Goal: Task Accomplishment & Management: Manage account settings

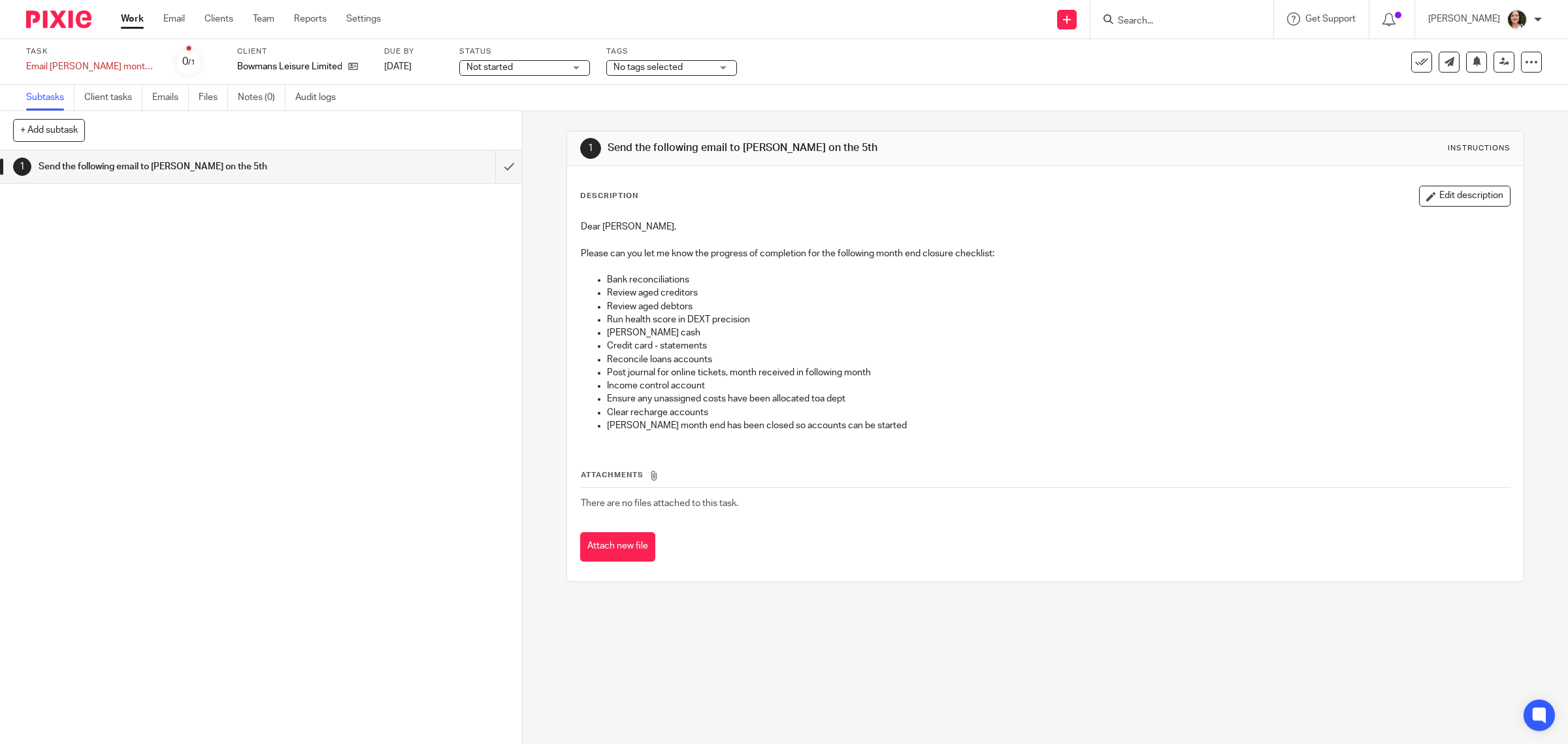
click at [369, 270] on div "1 Send the following email to Dipak on the 5th" at bounding box center [261, 447] width 522 height 593
click at [258, 20] on link "Team" at bounding box center [263, 18] width 21 height 13
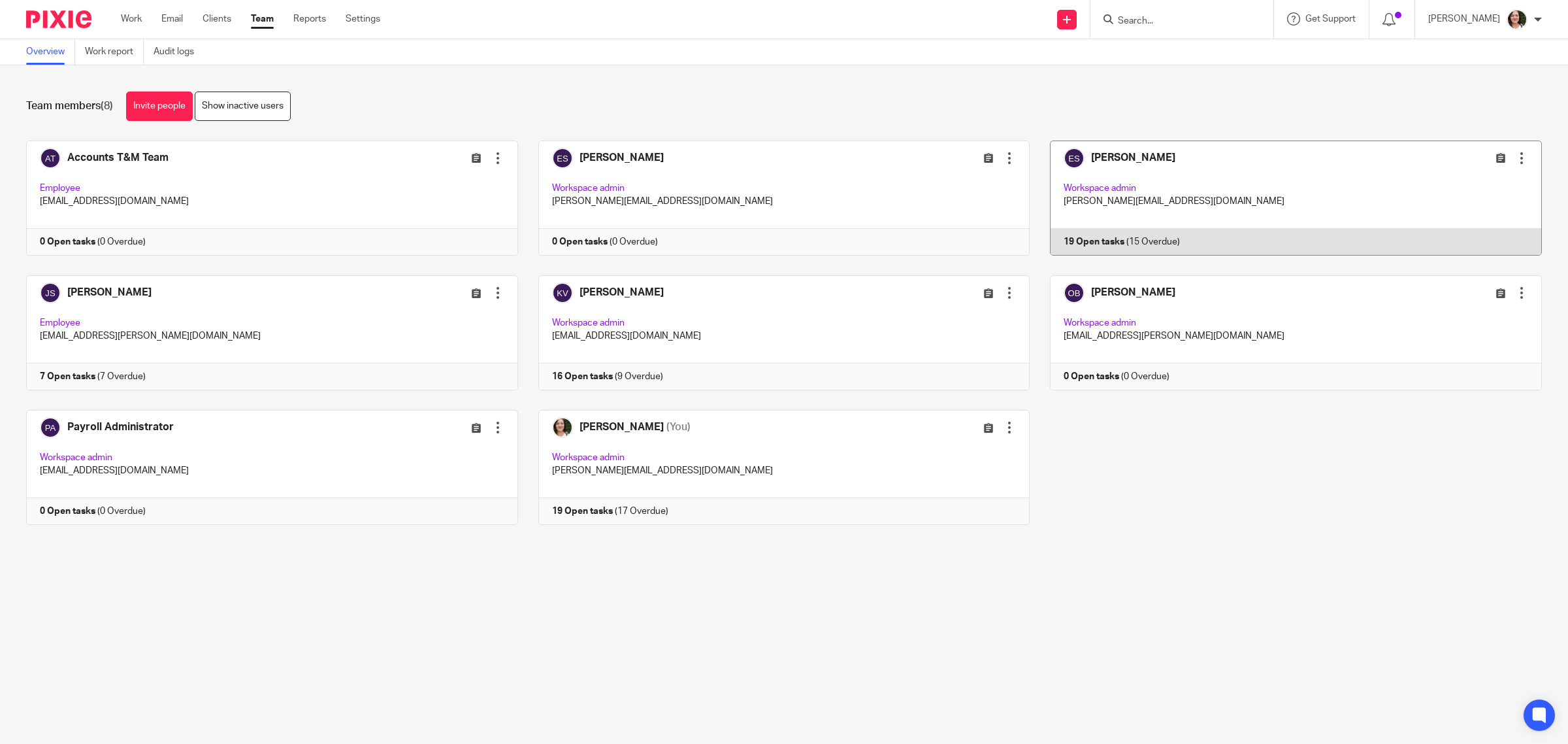
click at [1101, 153] on link at bounding box center [1285, 198] width 512 height 115
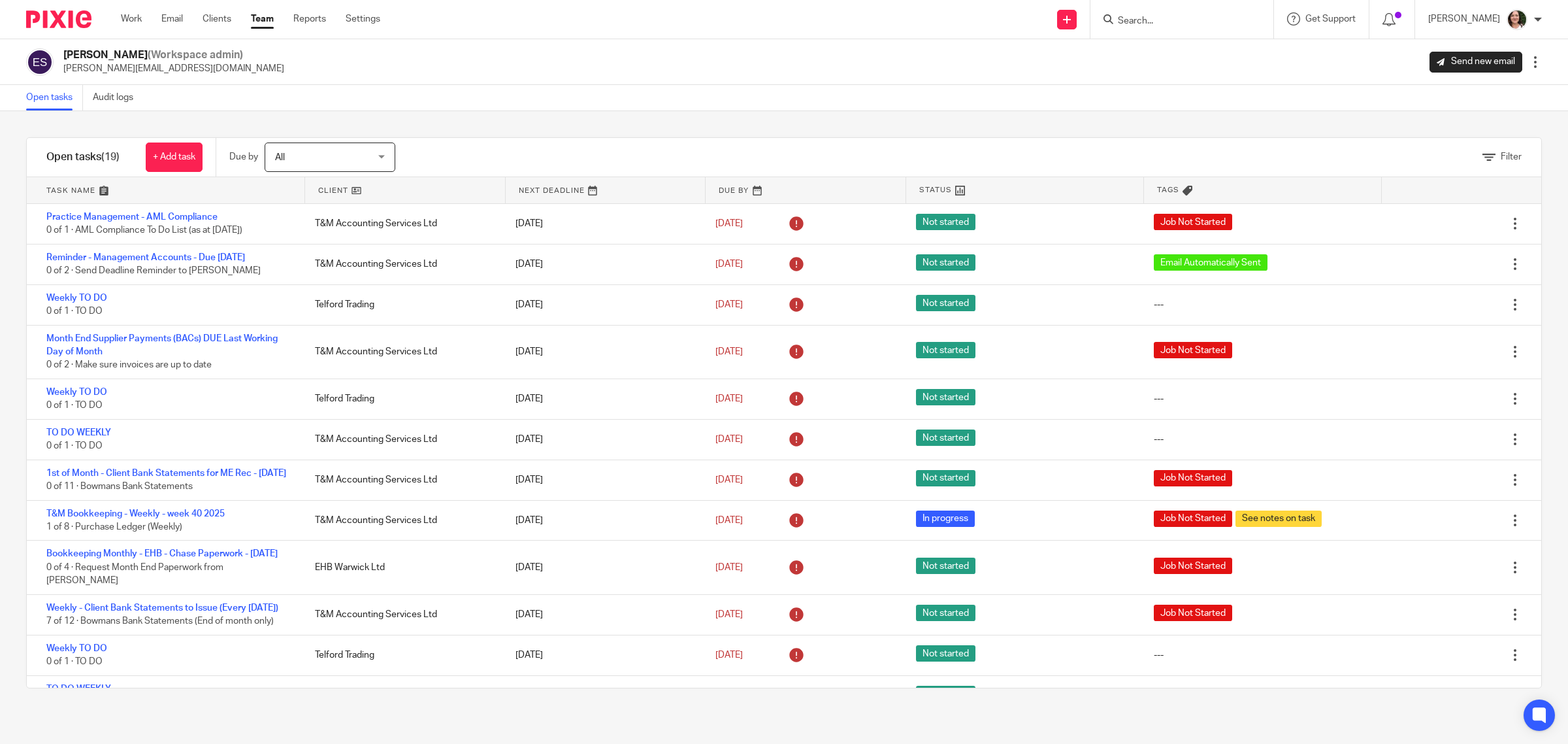
click at [333, 196] on link at bounding box center [405, 190] width 200 height 26
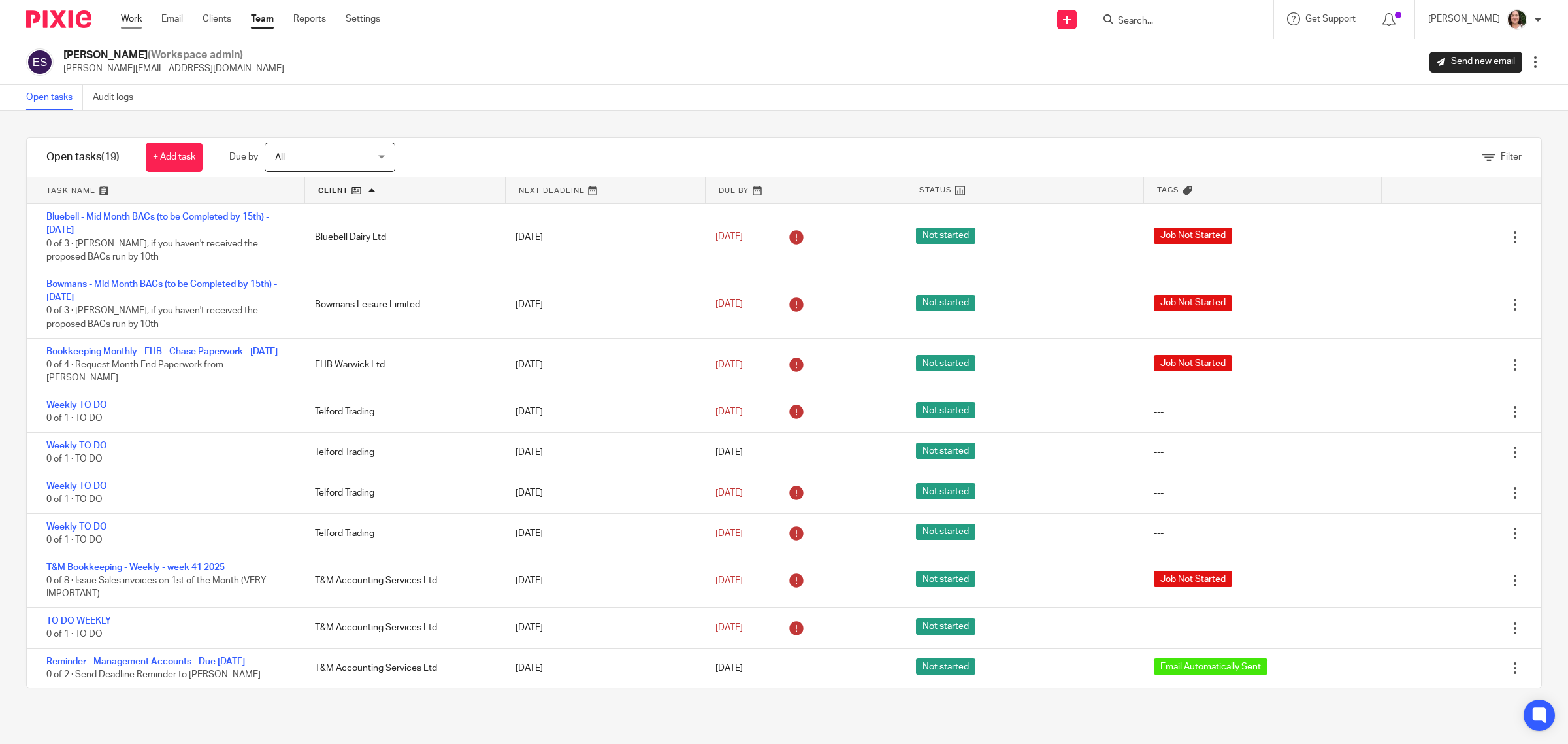
click at [134, 21] on link "Work" at bounding box center [131, 18] width 21 height 13
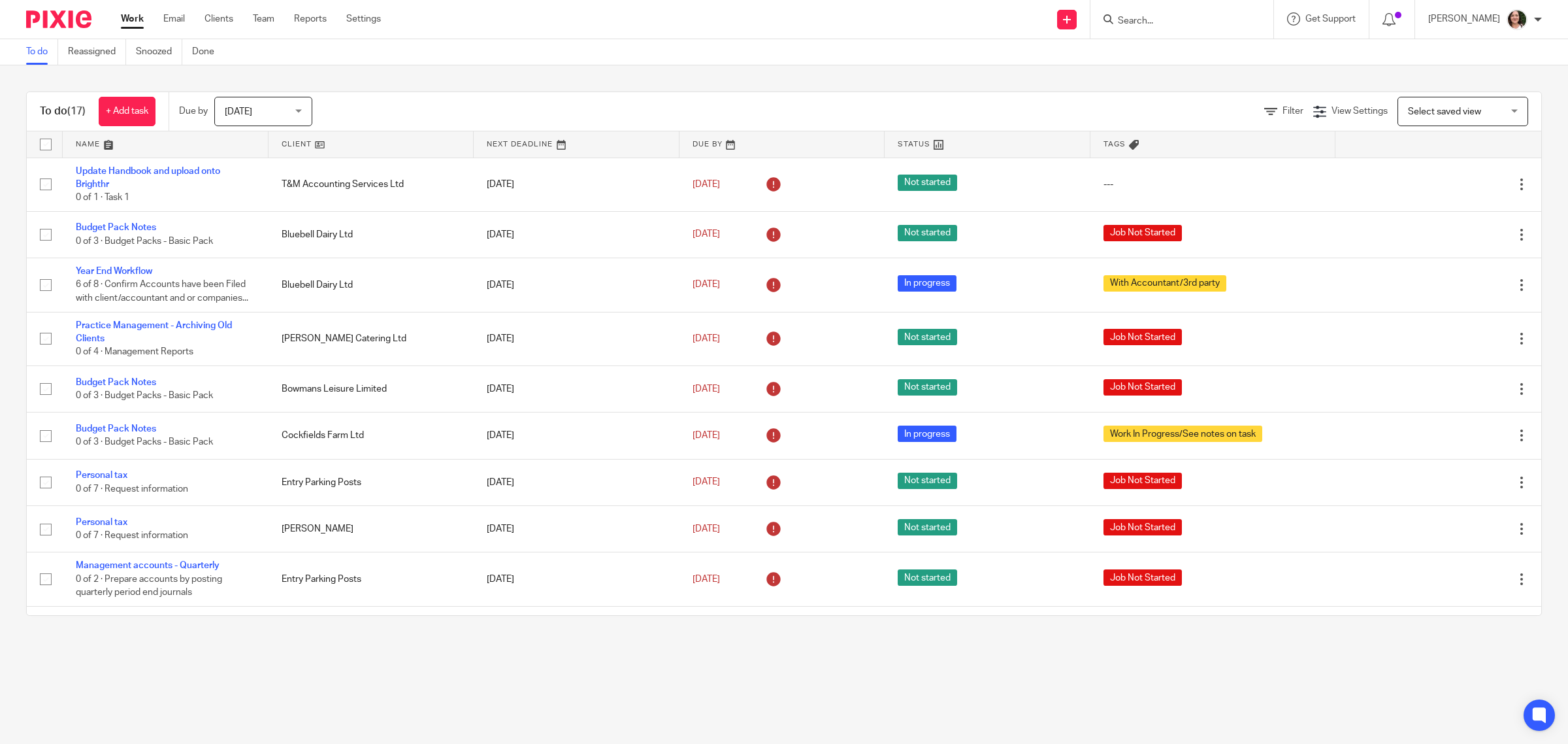
click at [295, 149] on link at bounding box center [371, 144] width 206 height 26
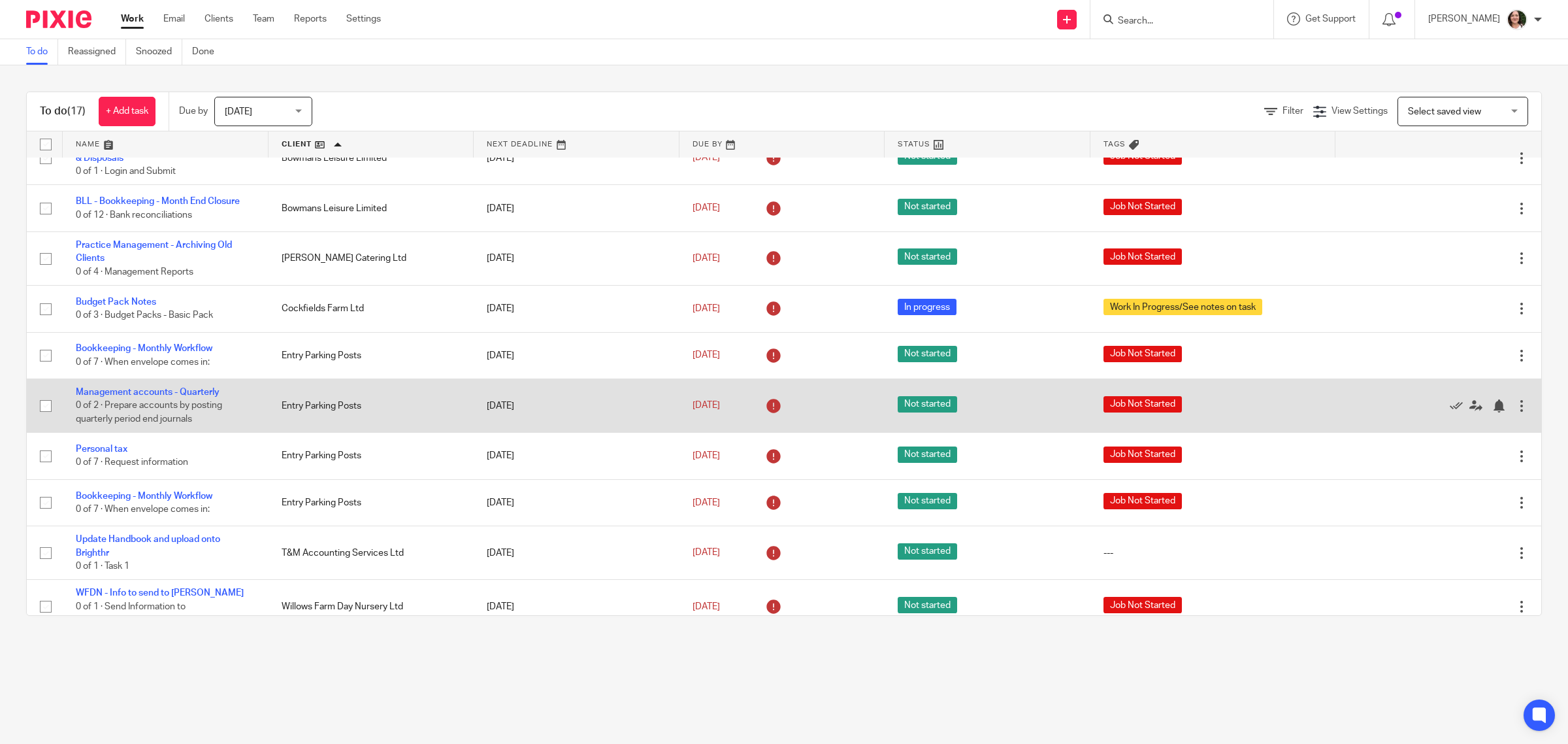
scroll to position [426, 0]
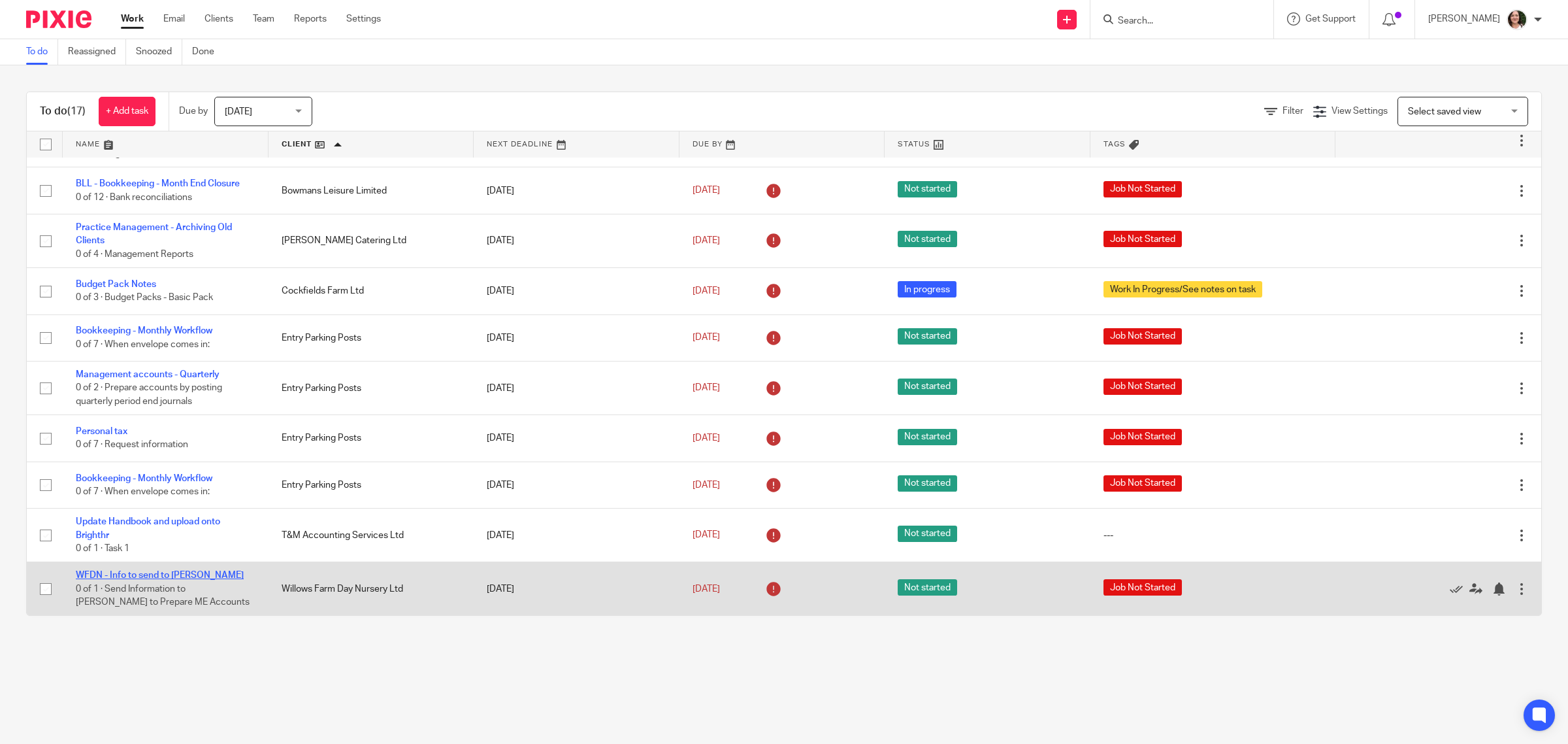
click at [174, 579] on link "WFDN - Info to send to [PERSON_NAME]" at bounding box center [160, 575] width 168 height 9
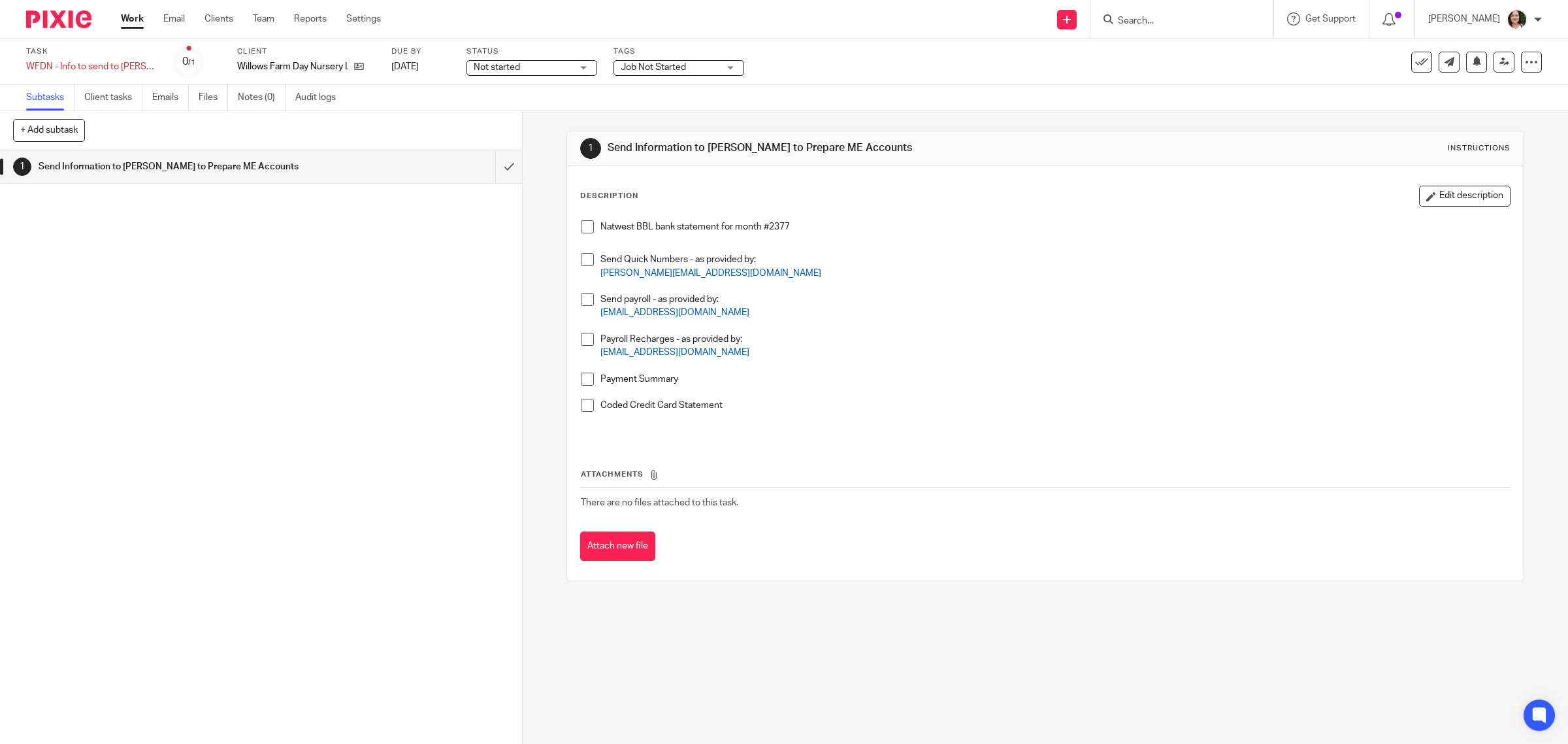
click at [581, 262] on span at bounding box center [587, 259] width 13 height 13
click at [232, 21] on link "Clients" at bounding box center [219, 18] width 28 height 13
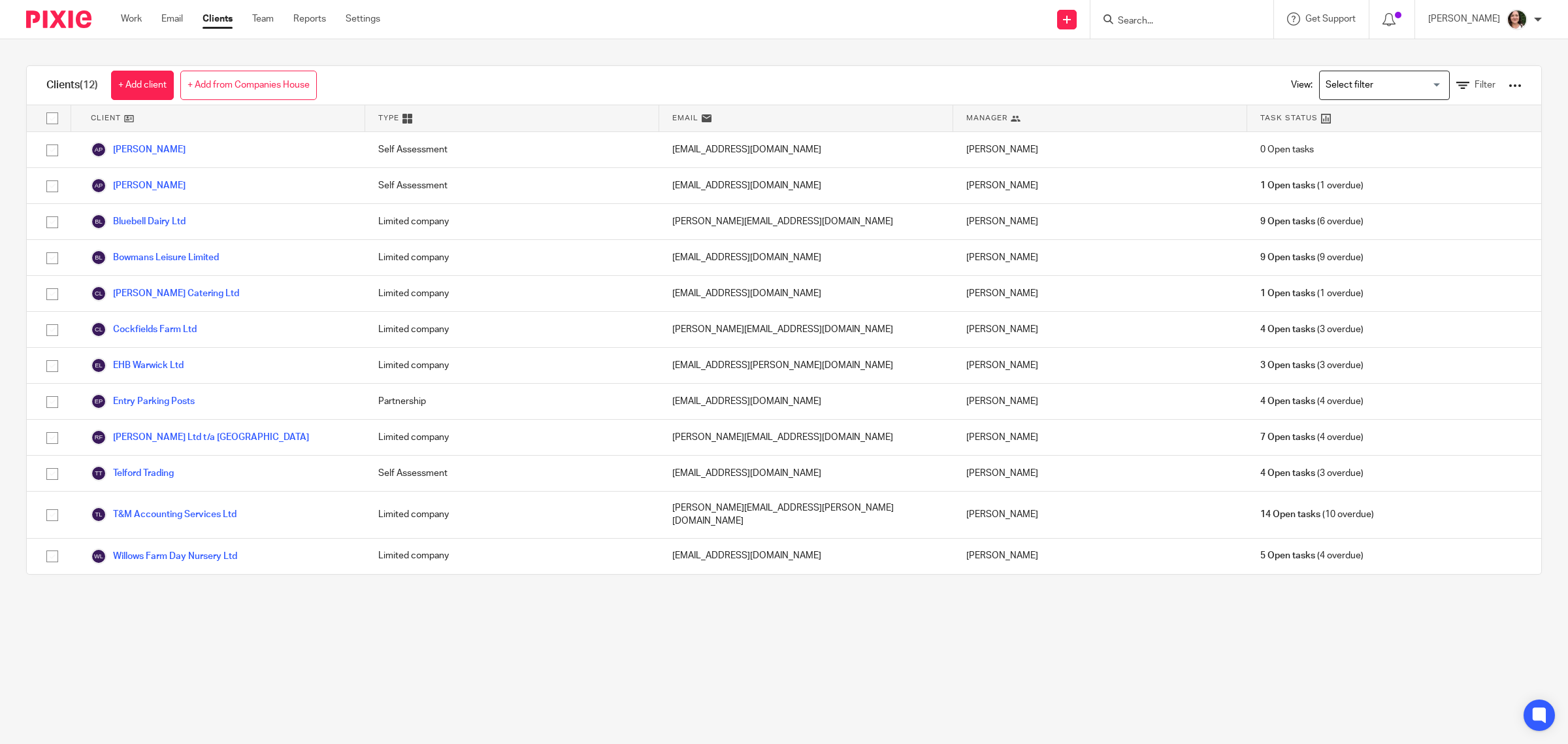
click at [1145, 23] on input "Search" at bounding box center [1175, 21] width 118 height 12
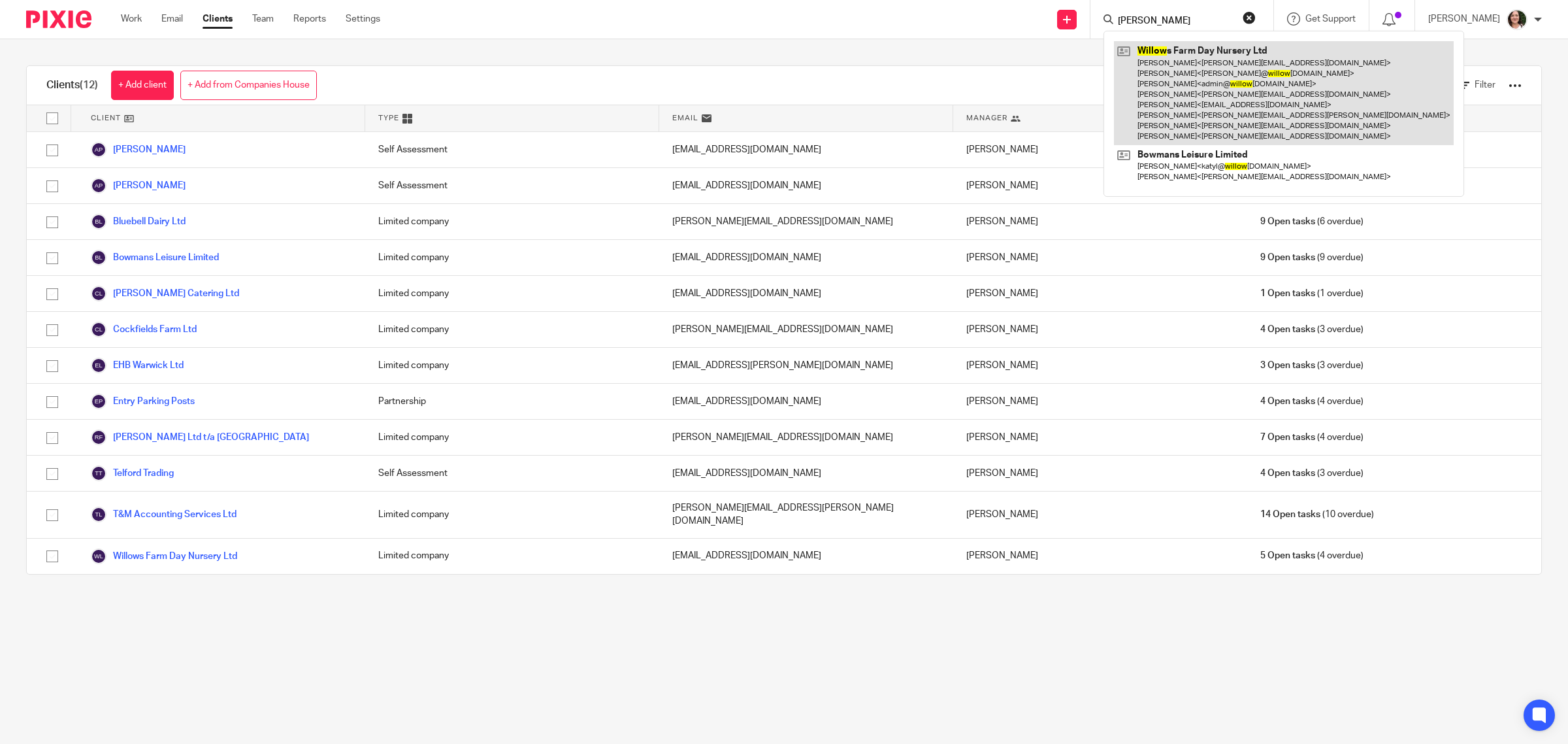
type input "[PERSON_NAME]"
click at [1196, 92] on link at bounding box center [1284, 93] width 339 height 104
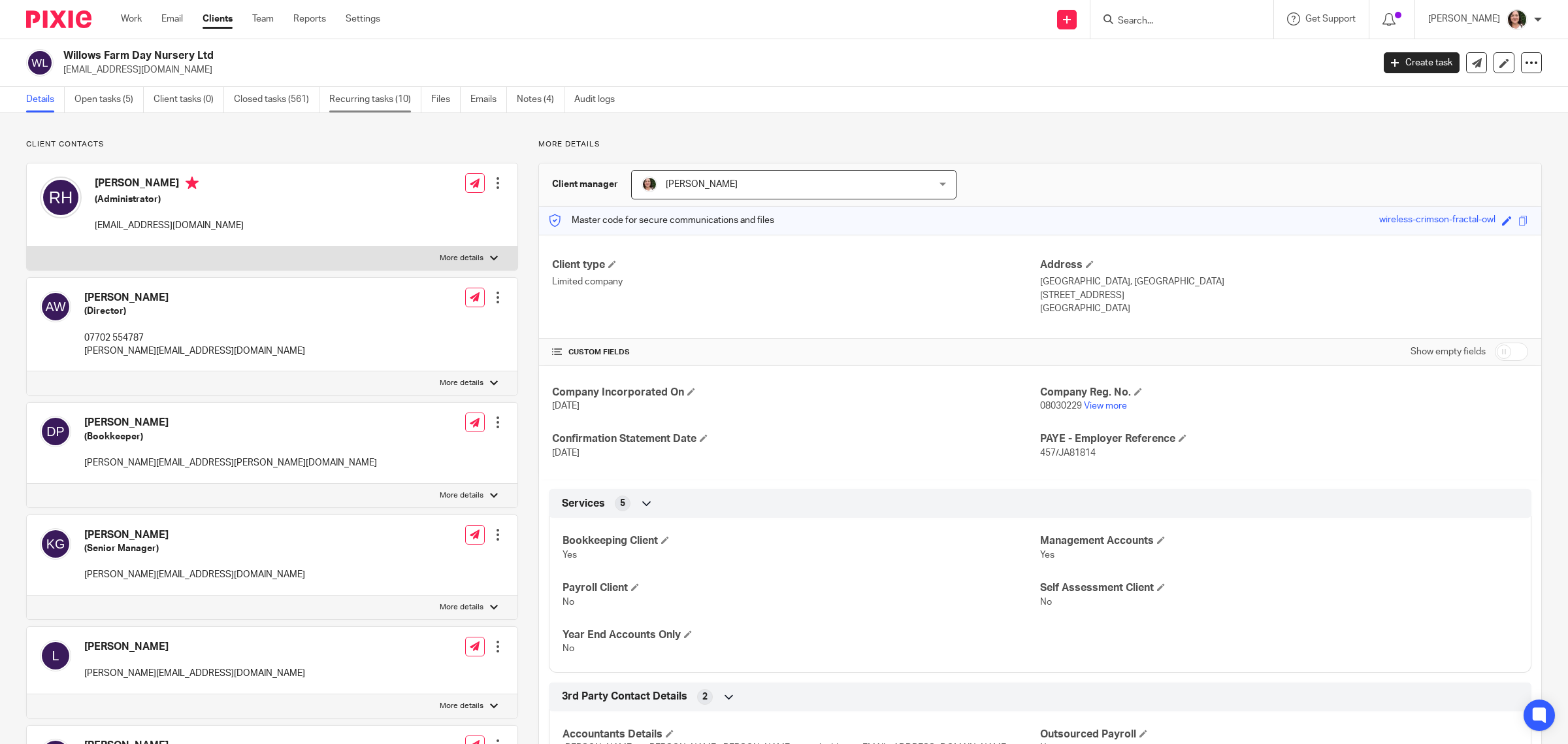
click at [366, 100] on link "Recurring tasks (10)" at bounding box center [376, 99] width 92 height 26
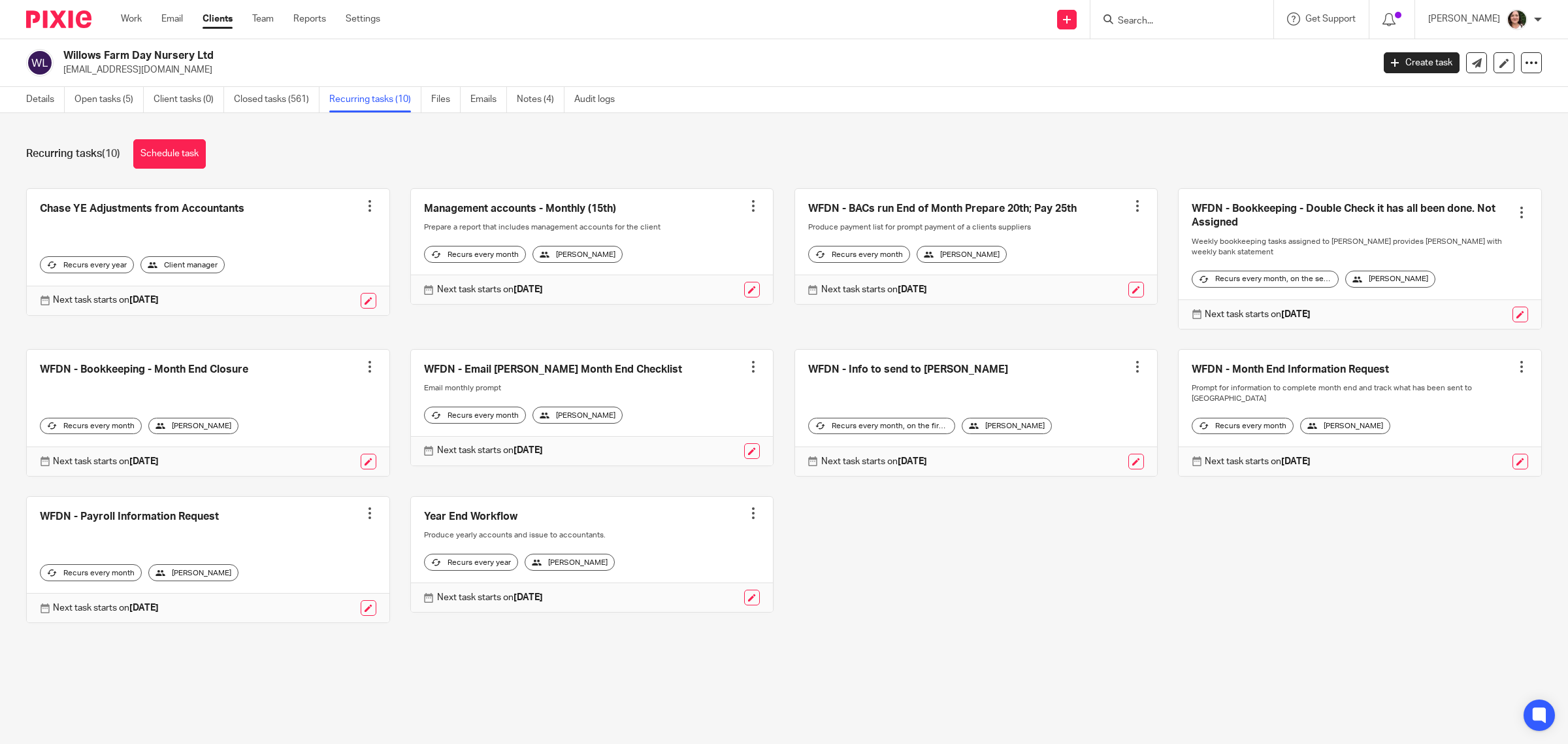
click at [952, 207] on link at bounding box center [976, 247] width 363 height 116
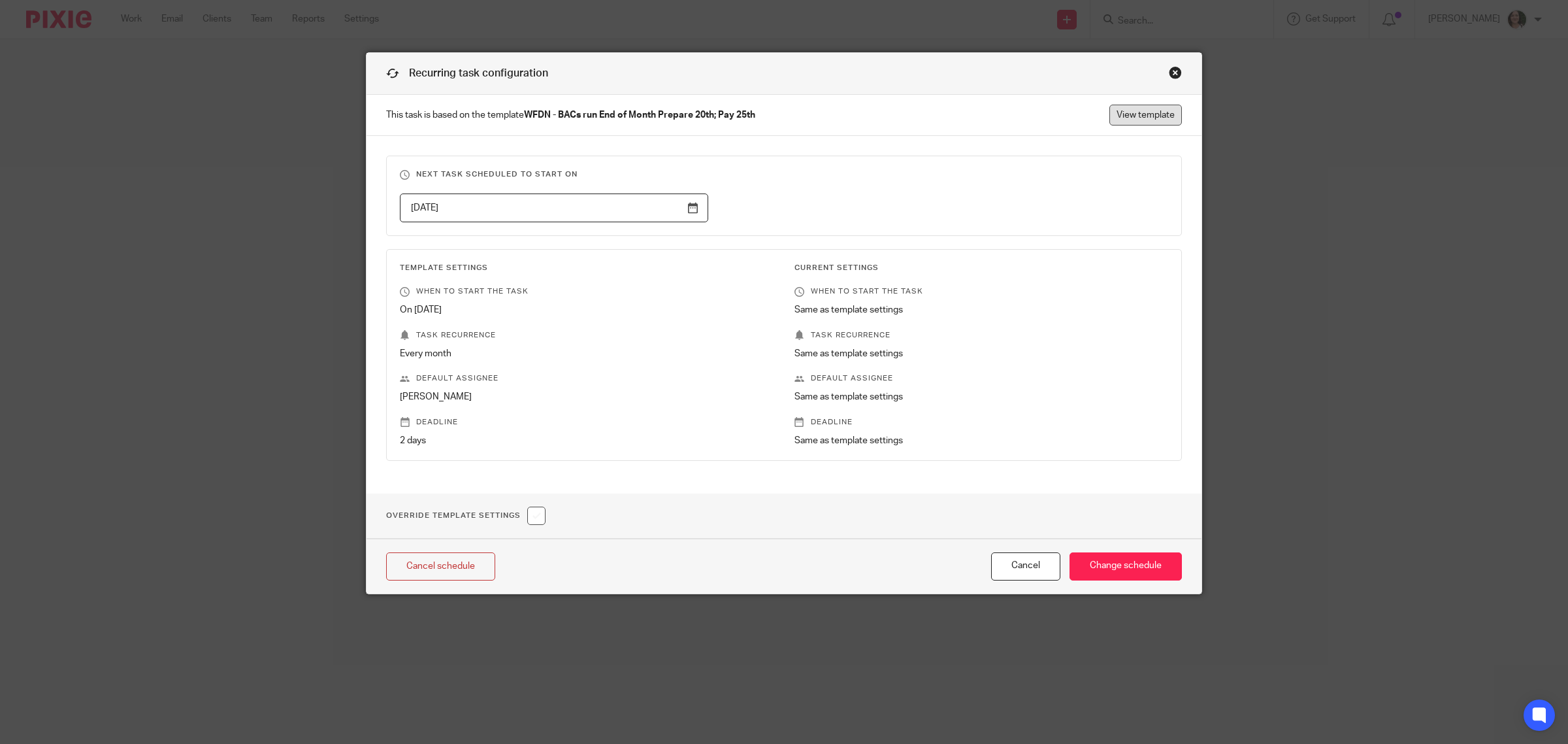
click at [1118, 114] on link "View template" at bounding box center [1145, 114] width 72 height 21
click at [1133, 127] on p "This task is based on the template WFDN - BACs run End of Month Prepare 20th; P…" at bounding box center [784, 115] width 835 height 41
click at [1133, 119] on link "View template" at bounding box center [1145, 114] width 72 height 21
click at [1169, 72] on div "Close this dialog window" at bounding box center [1175, 72] width 13 height 13
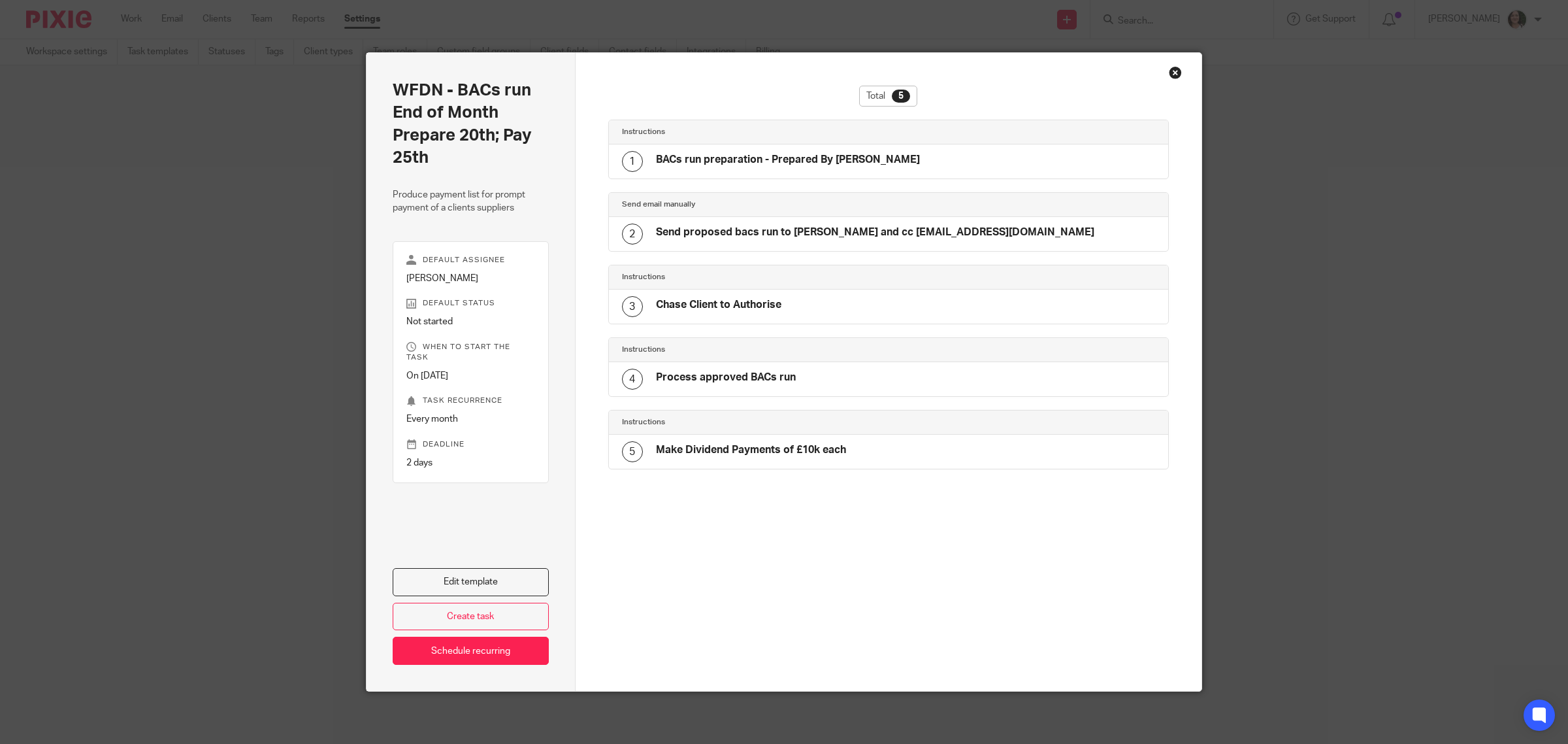
click at [1170, 72] on div "Close this dialog window" at bounding box center [1175, 72] width 13 height 13
click at [1169, 75] on div "Close this dialog window" at bounding box center [1175, 72] width 13 height 13
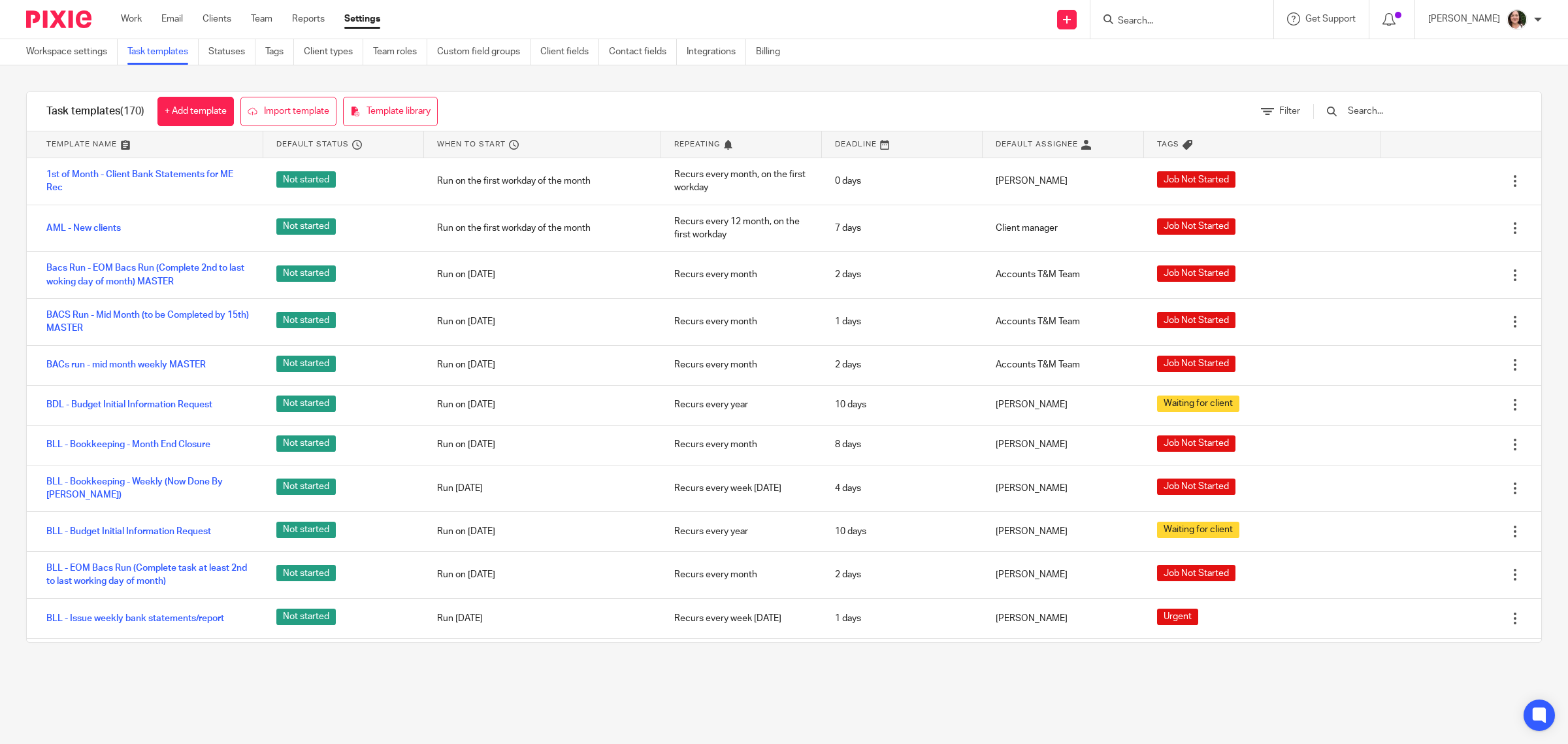
click at [217, 26] on div "Work Email Clients Team Reports Settings Work Email Clients Team Reports Settin…" at bounding box center [254, 19] width 292 height 38
click at [219, 20] on link "Clients" at bounding box center [217, 18] width 28 height 13
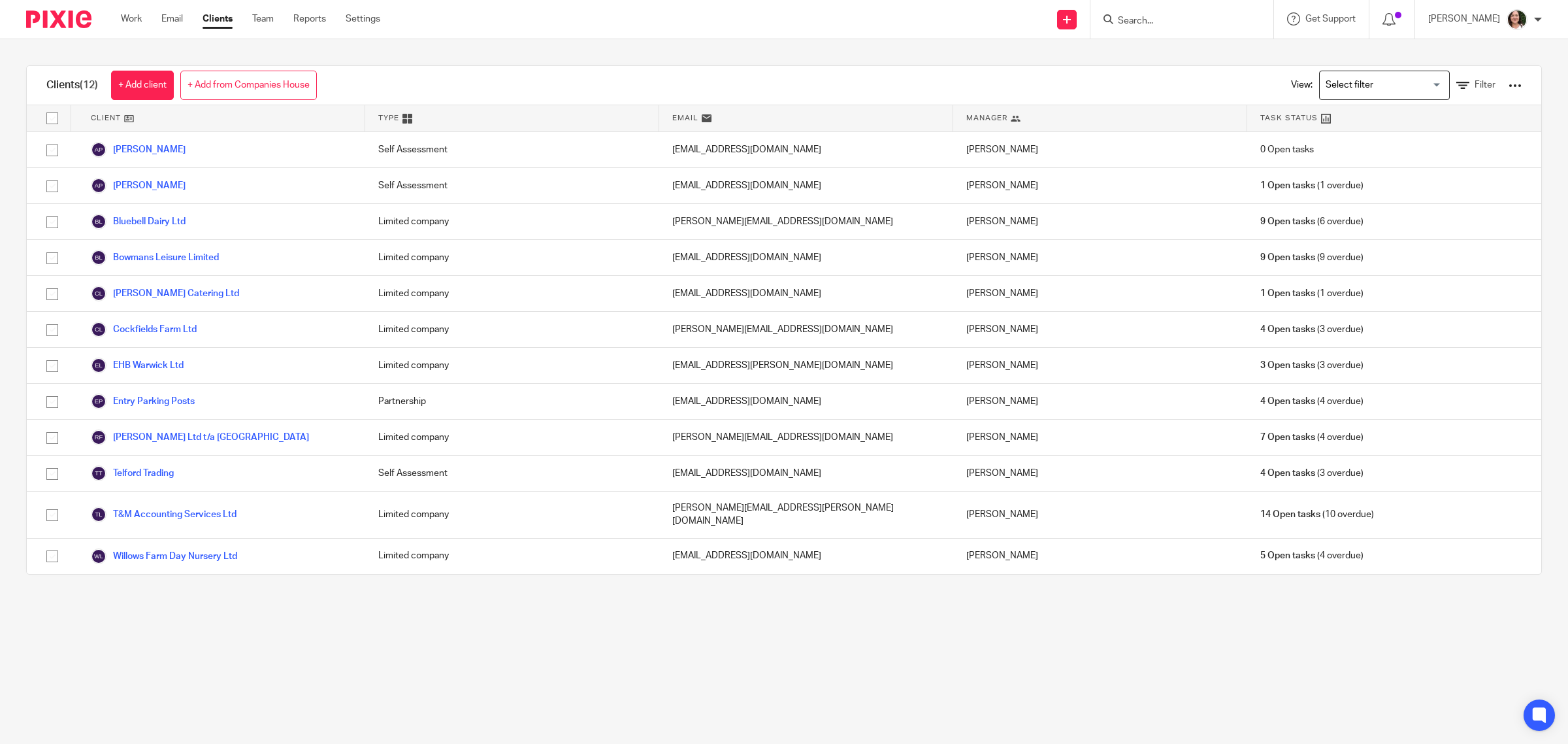
click at [1141, 21] on input "Search" at bounding box center [1175, 21] width 118 height 12
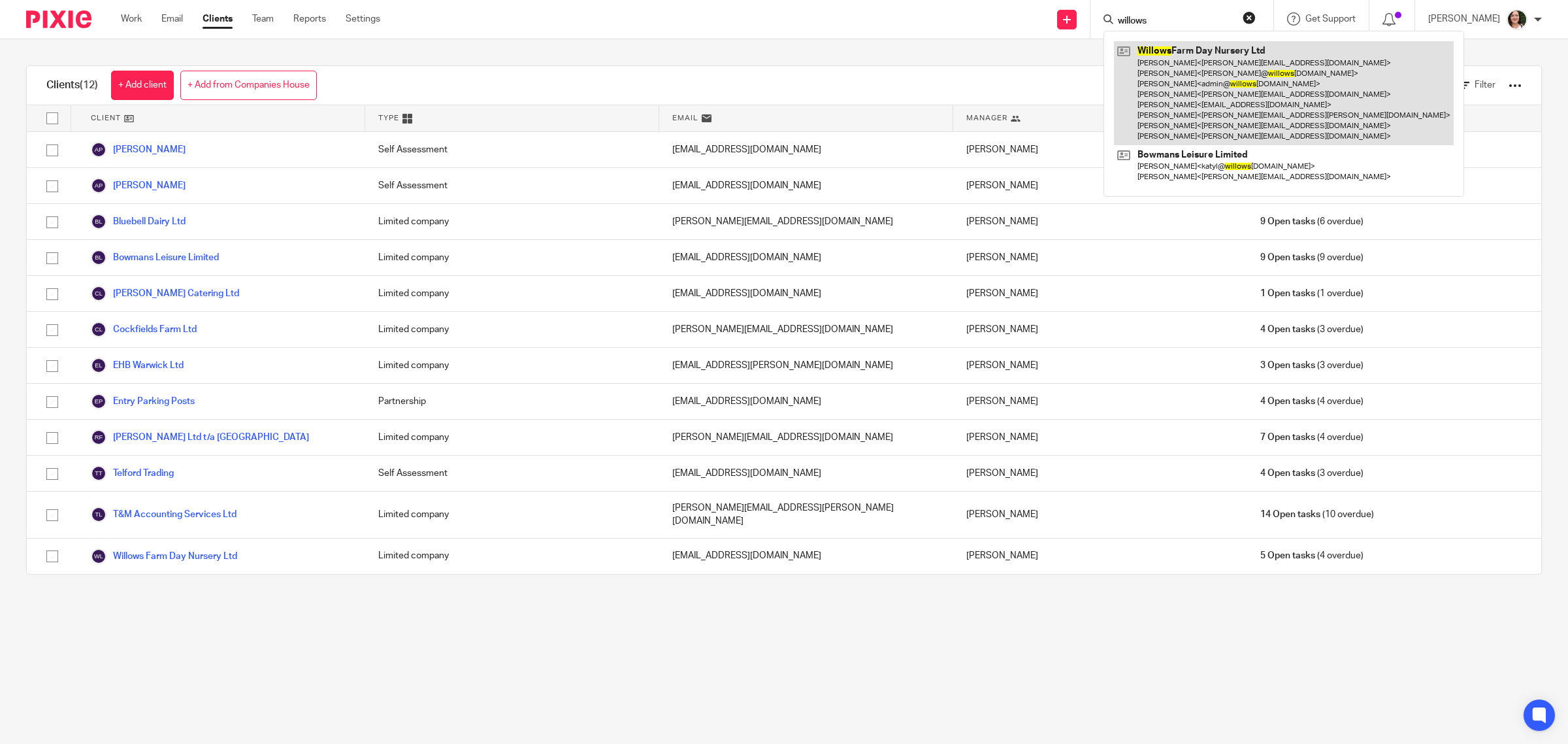
type input "willows"
click at [1214, 102] on link at bounding box center [1284, 93] width 339 height 104
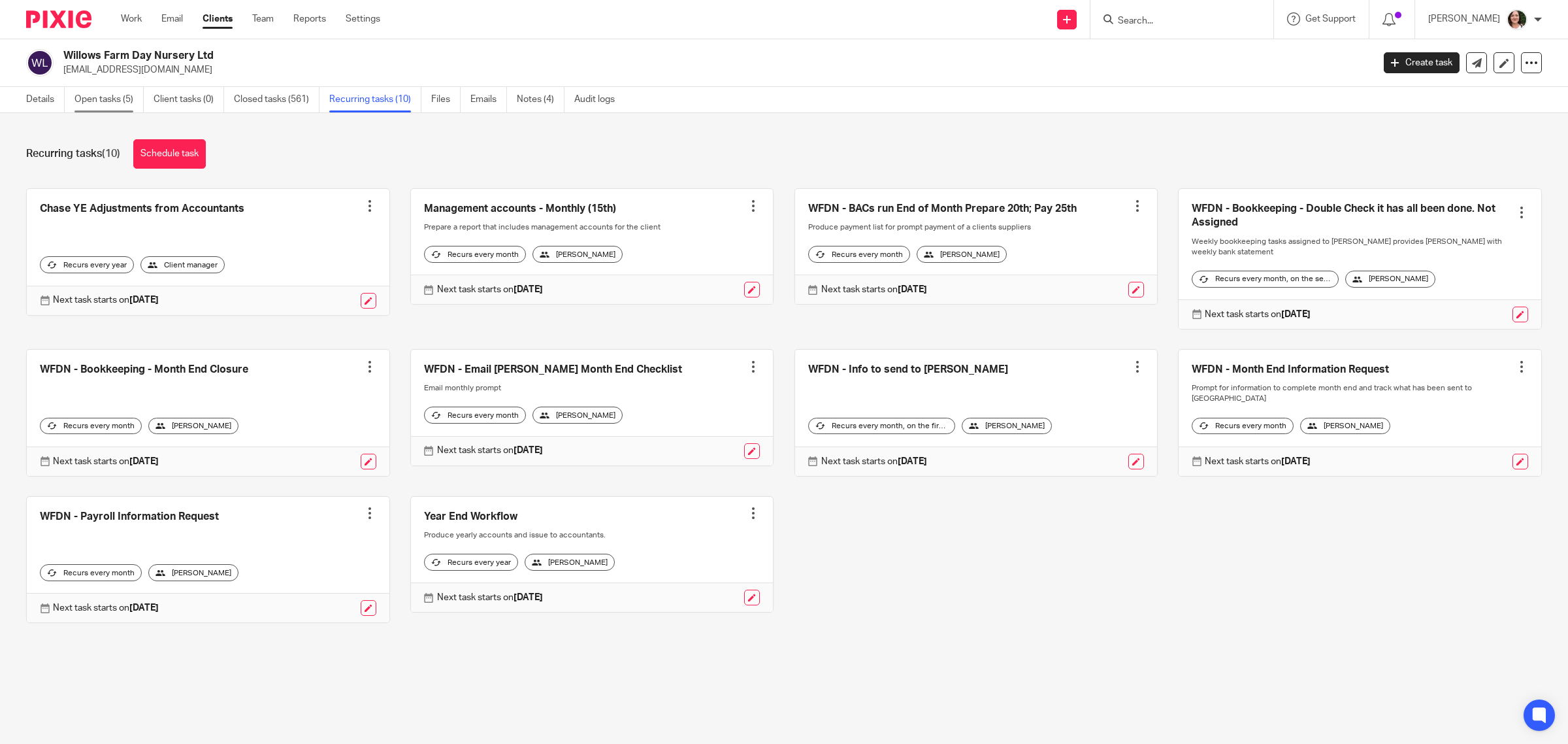
click at [114, 102] on link "Open tasks (5)" at bounding box center [109, 99] width 70 height 26
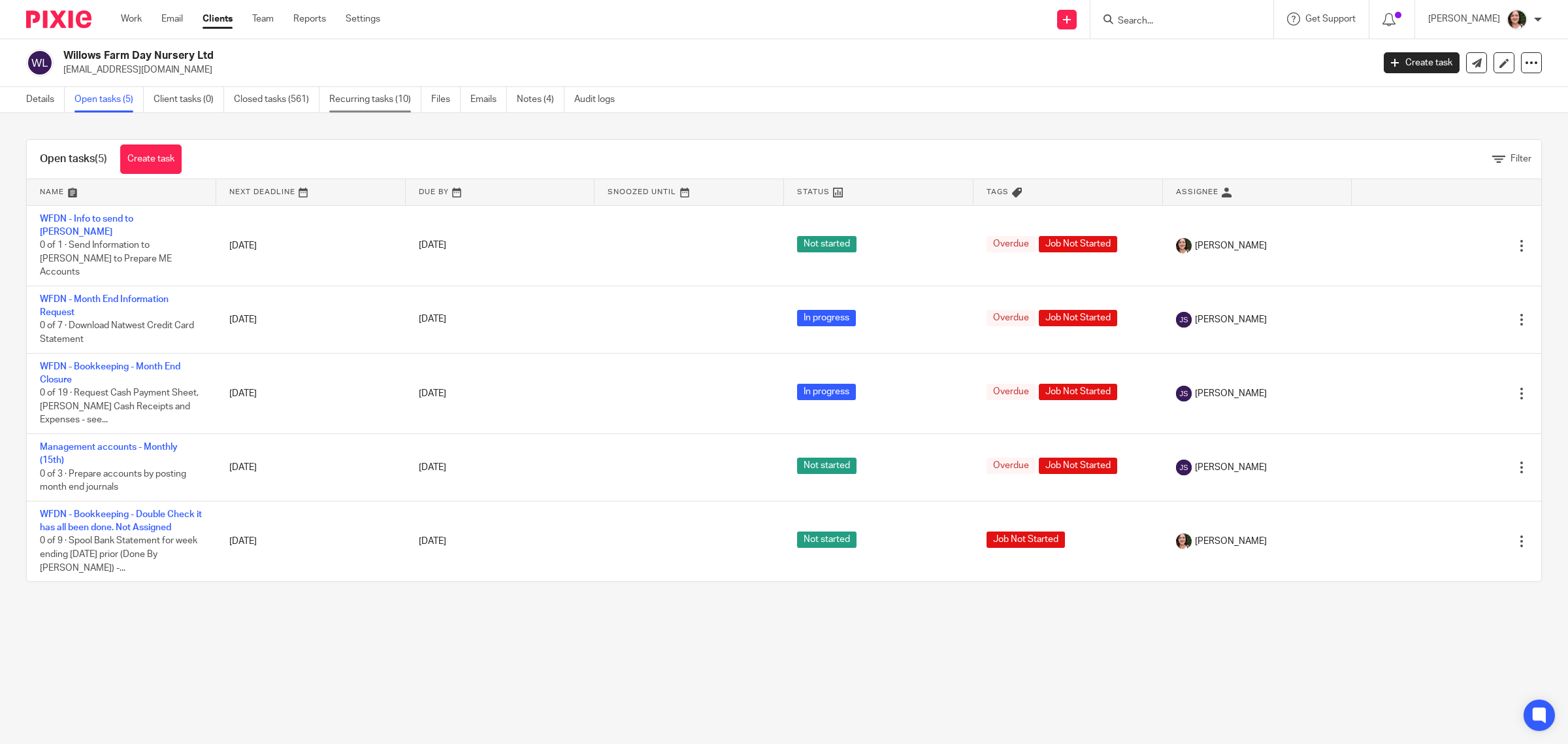
click at [361, 97] on link "Recurring tasks (10)" at bounding box center [376, 99] width 92 height 26
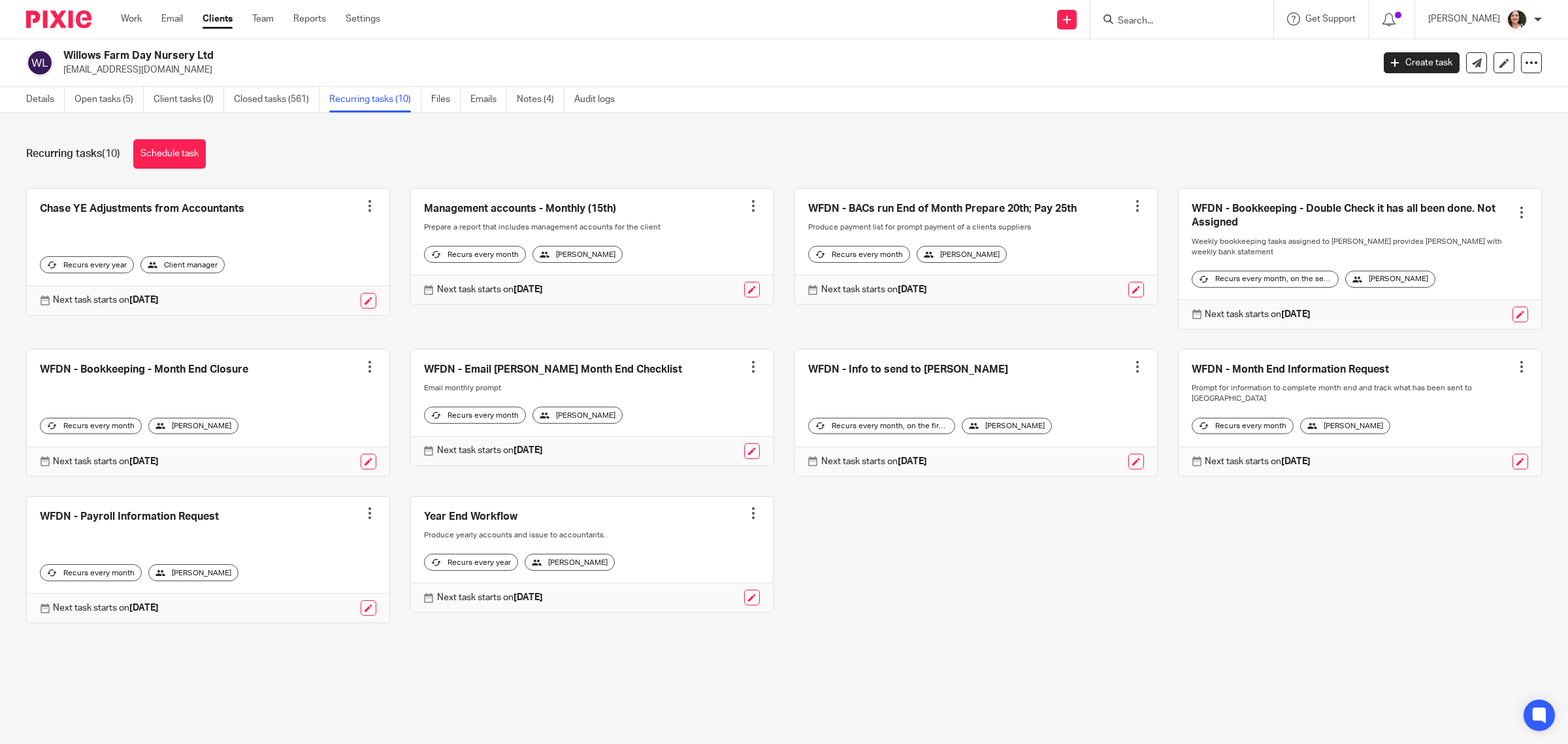
click at [879, 208] on link at bounding box center [976, 247] width 363 height 116
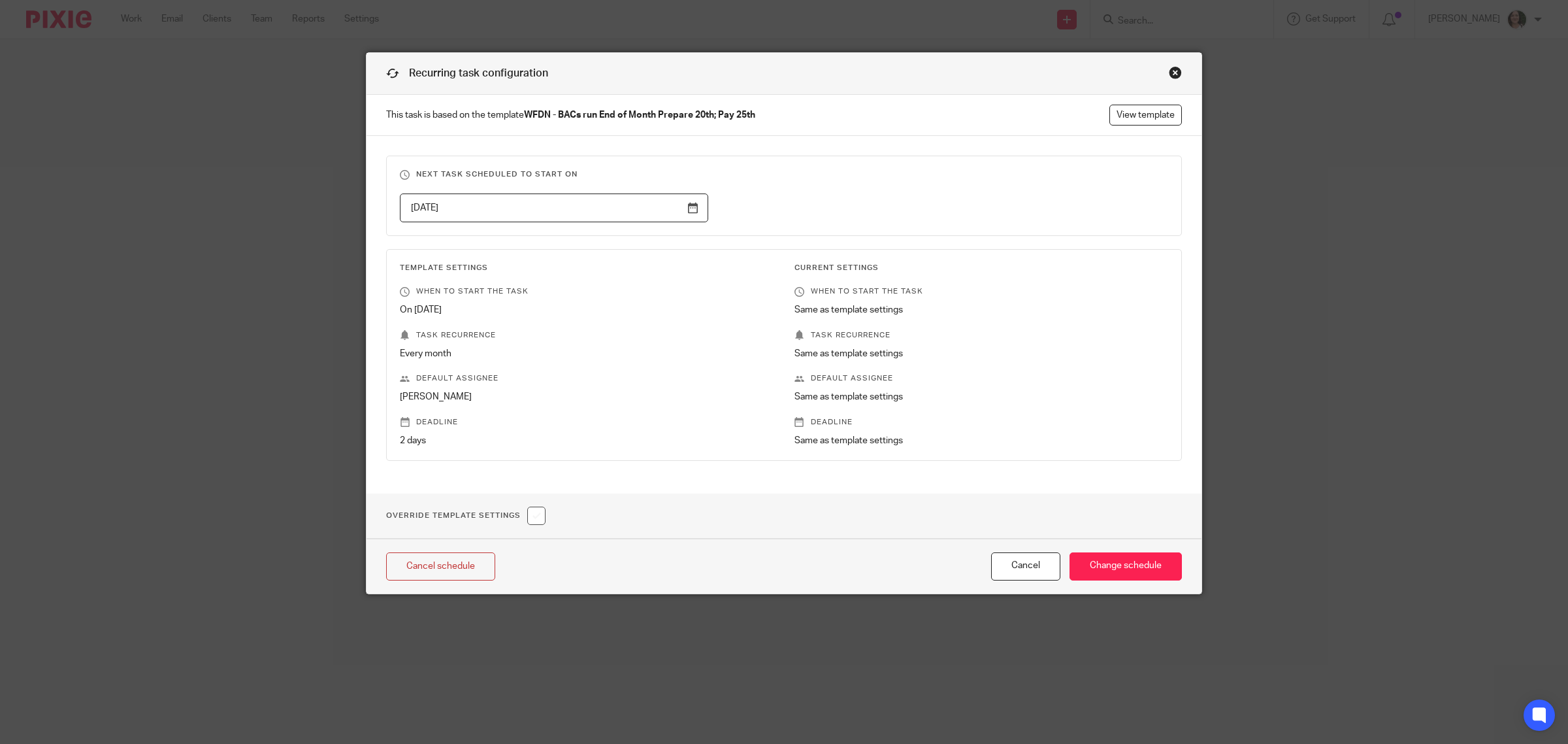
click at [1177, 70] on div "Recurring task configuration" at bounding box center [784, 74] width 835 height 42
click at [1171, 70] on div "Close this dialog window" at bounding box center [1175, 72] width 13 height 13
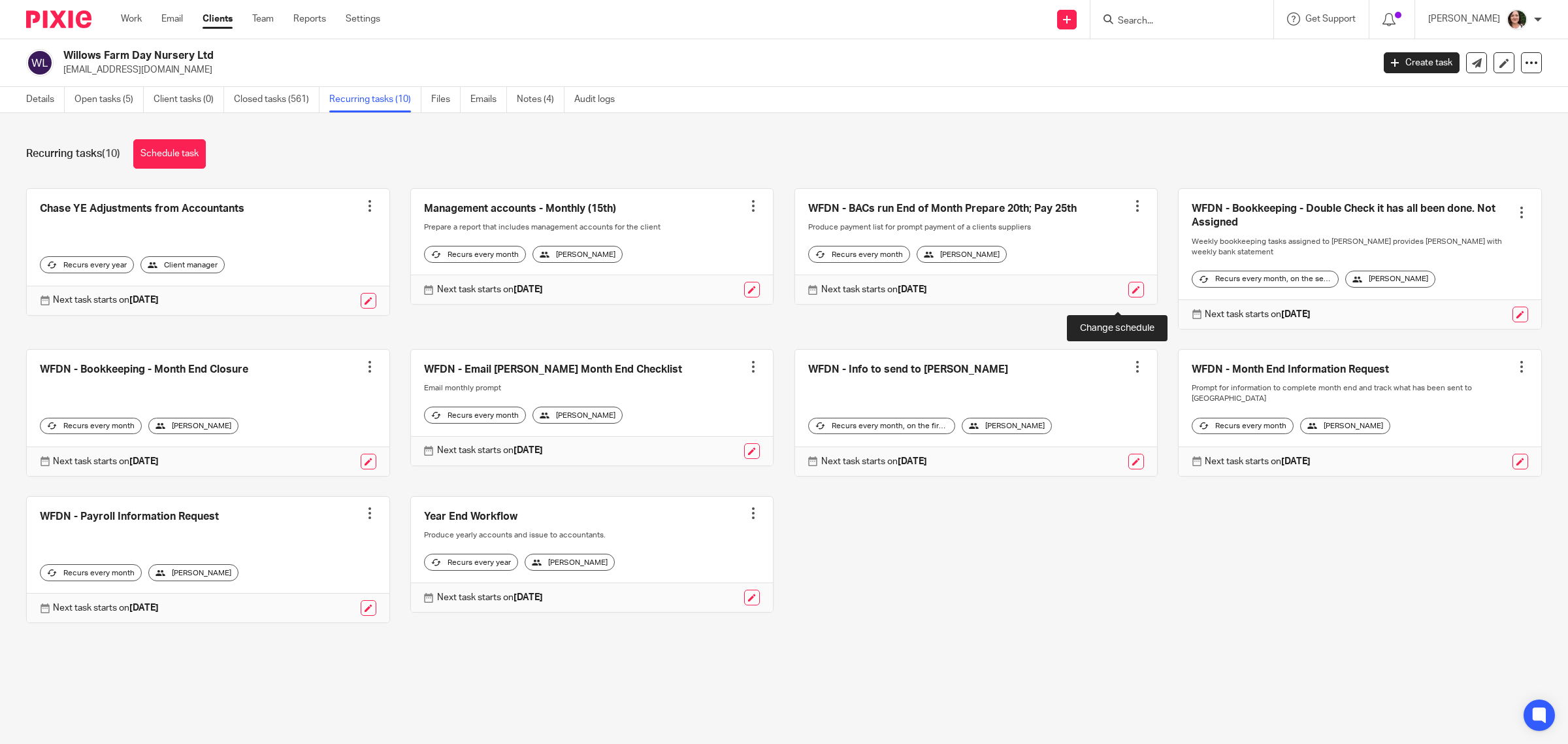
click at [1128, 298] on link at bounding box center [1136, 290] width 16 height 16
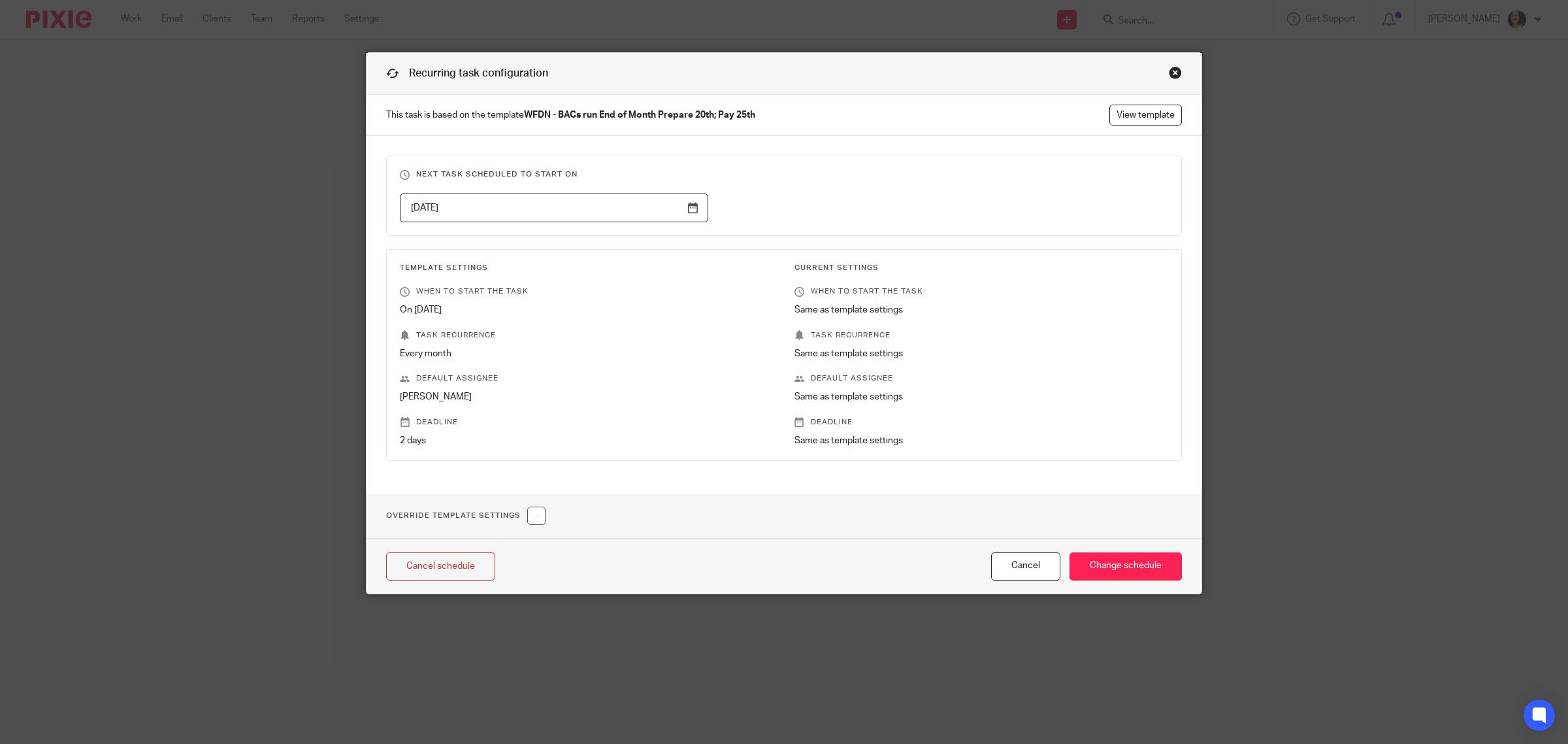
click at [1171, 70] on div "Close this dialog window" at bounding box center [1175, 72] width 13 height 13
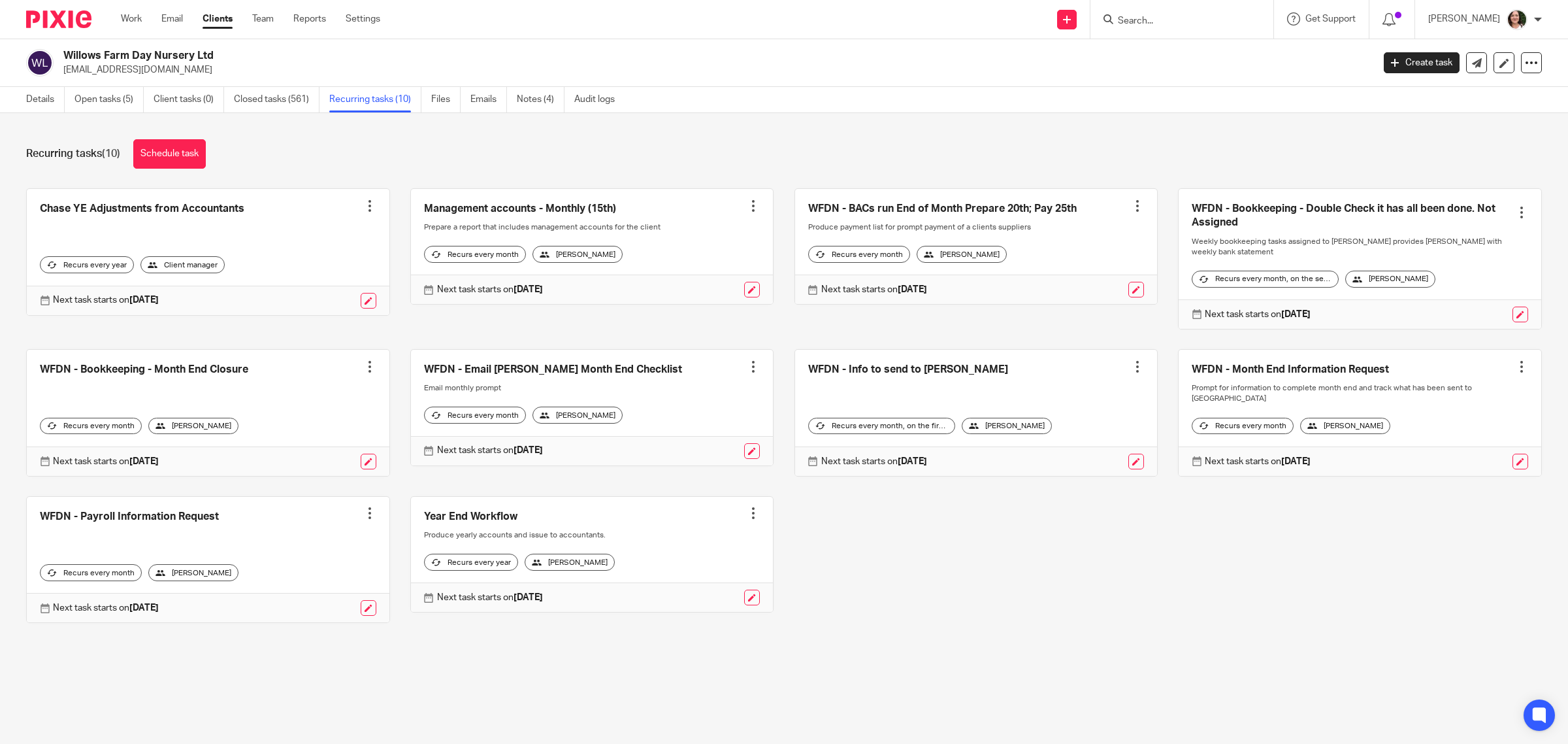
click at [1118, 213] on link at bounding box center [976, 247] width 363 height 116
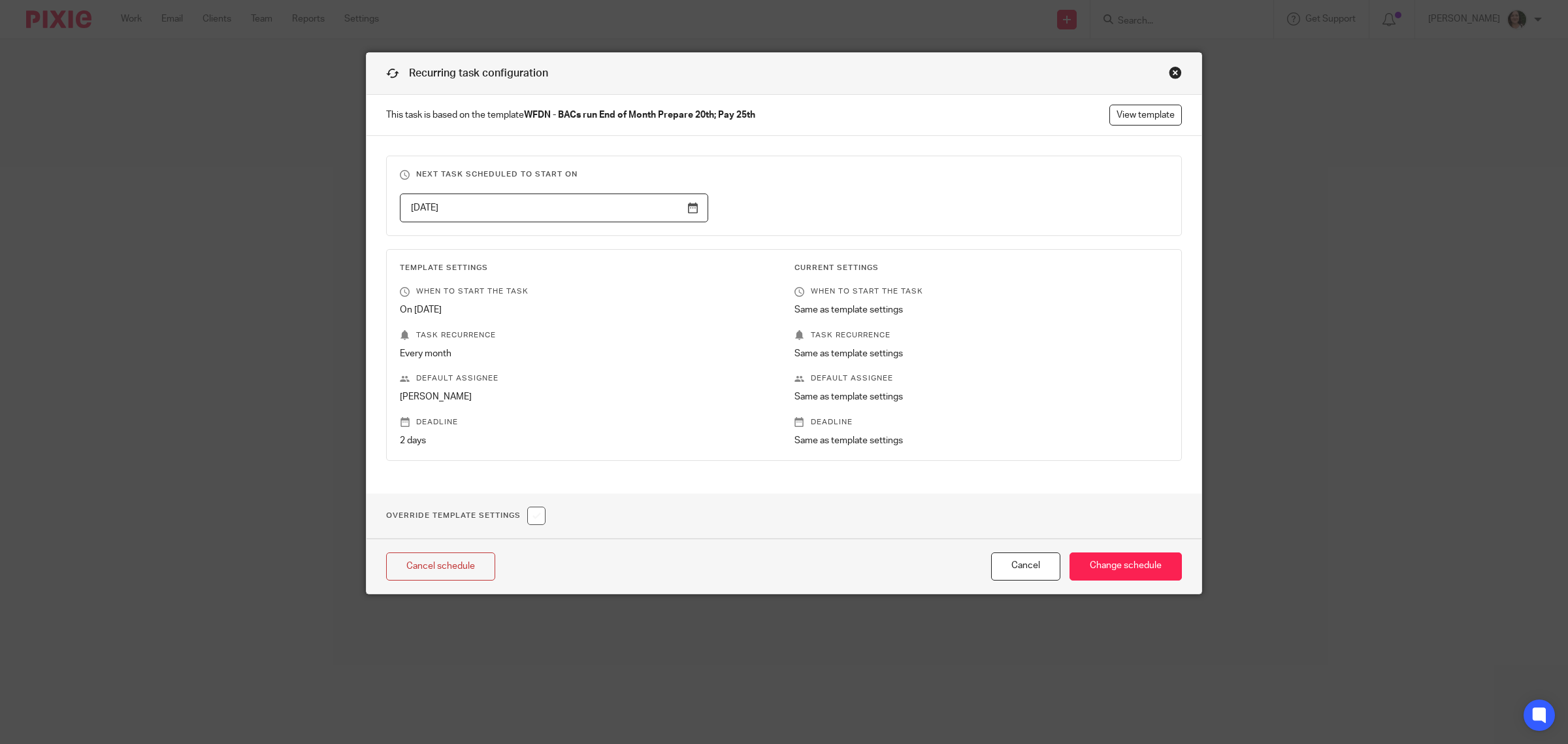
click at [1169, 75] on div "Close this dialog window" at bounding box center [1175, 72] width 13 height 13
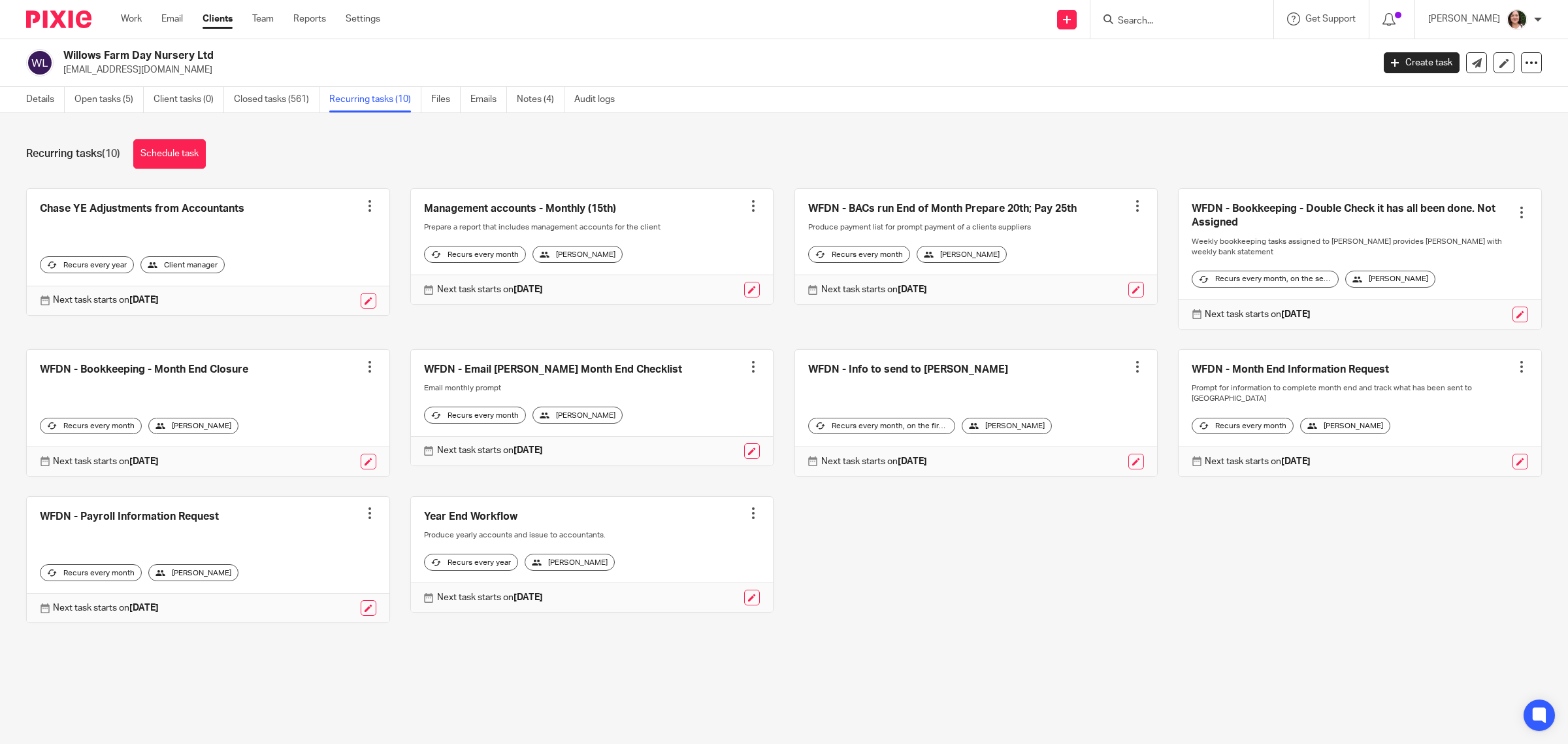
click at [984, 208] on link at bounding box center [976, 247] width 363 height 116
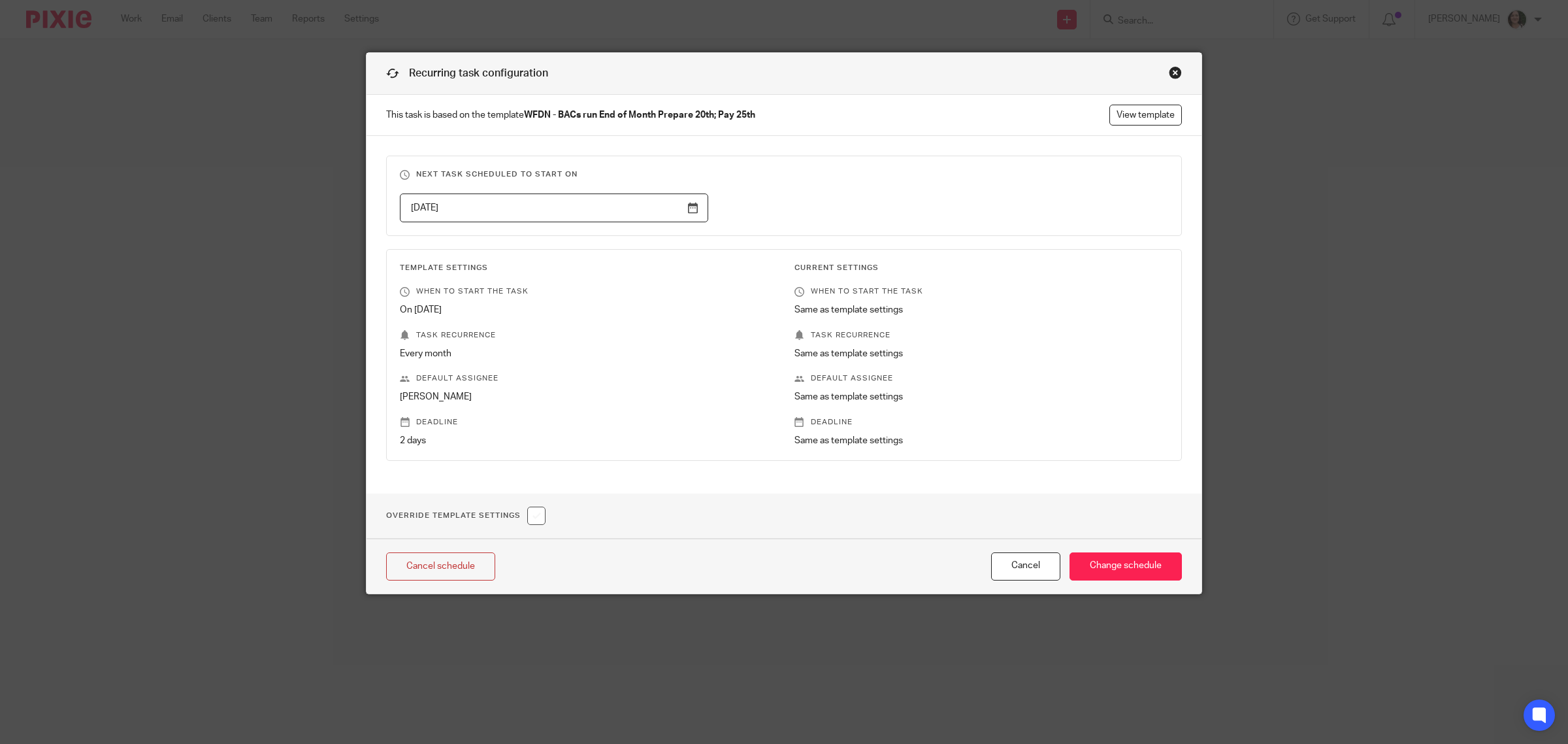
click at [1170, 77] on div "Close this dialog window" at bounding box center [1175, 72] width 13 height 13
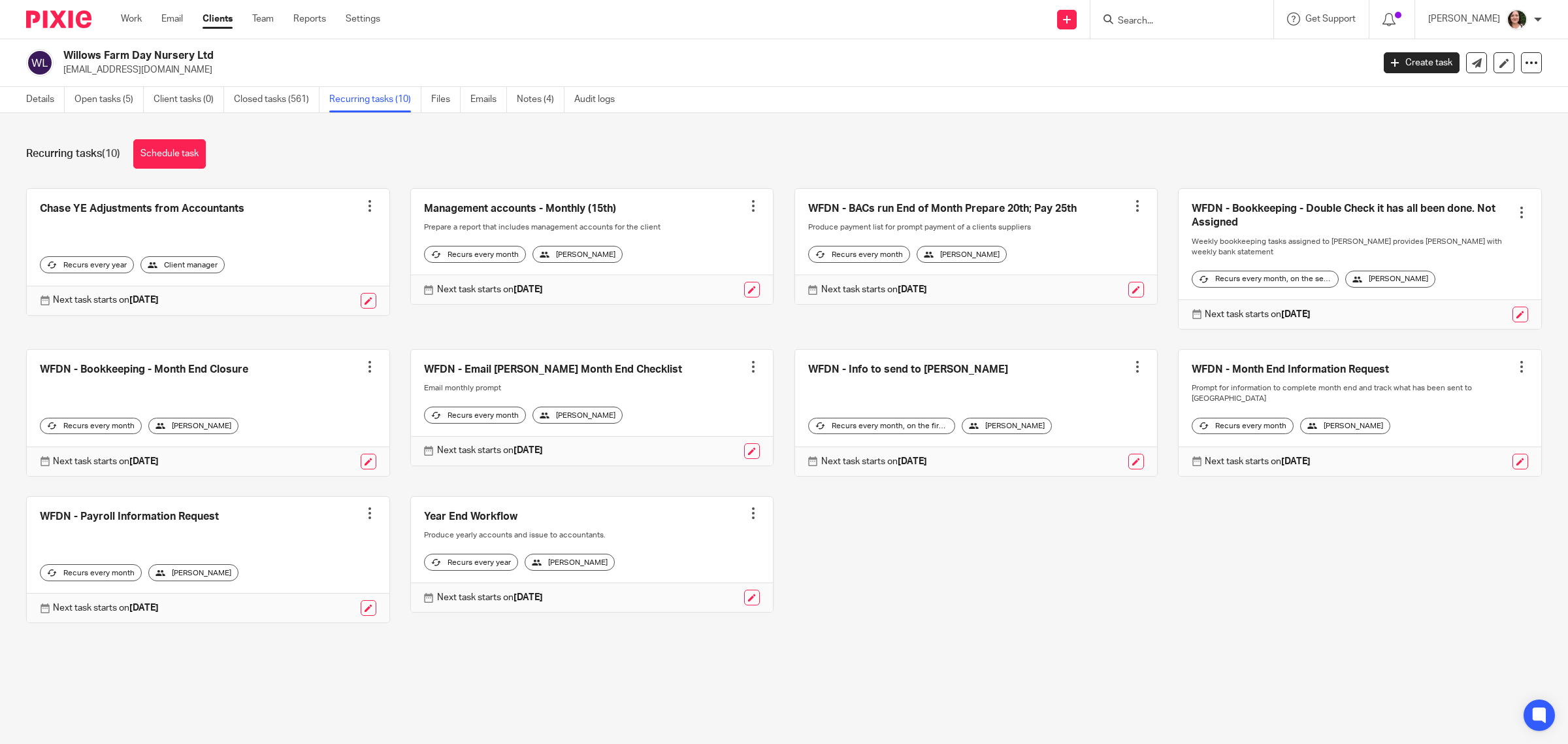
click at [1131, 207] on div at bounding box center [1138, 206] width 13 height 13
click at [1077, 252] on link "Clone template" at bounding box center [1070, 254] width 104 height 19
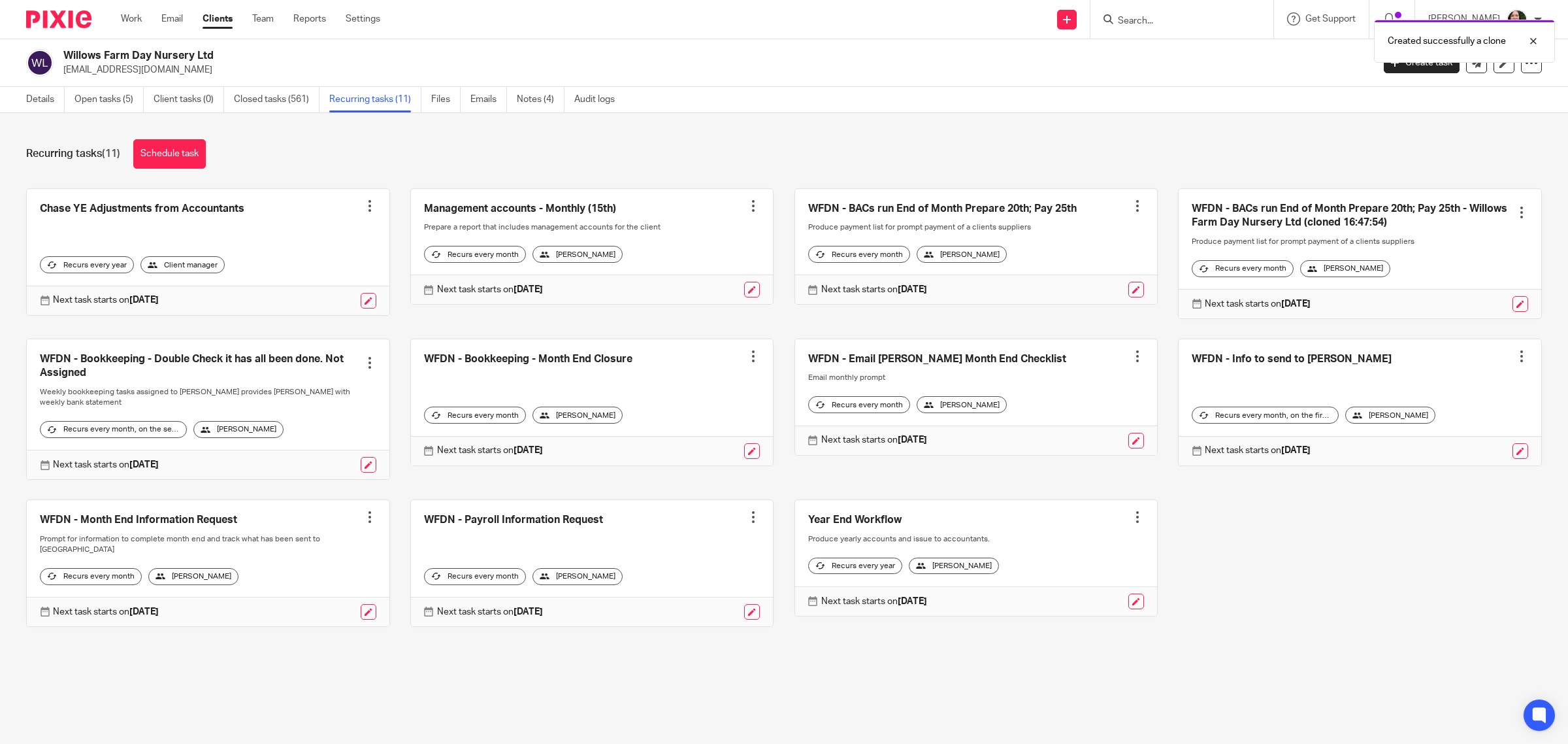
click at [1006, 204] on link at bounding box center [976, 247] width 363 height 116
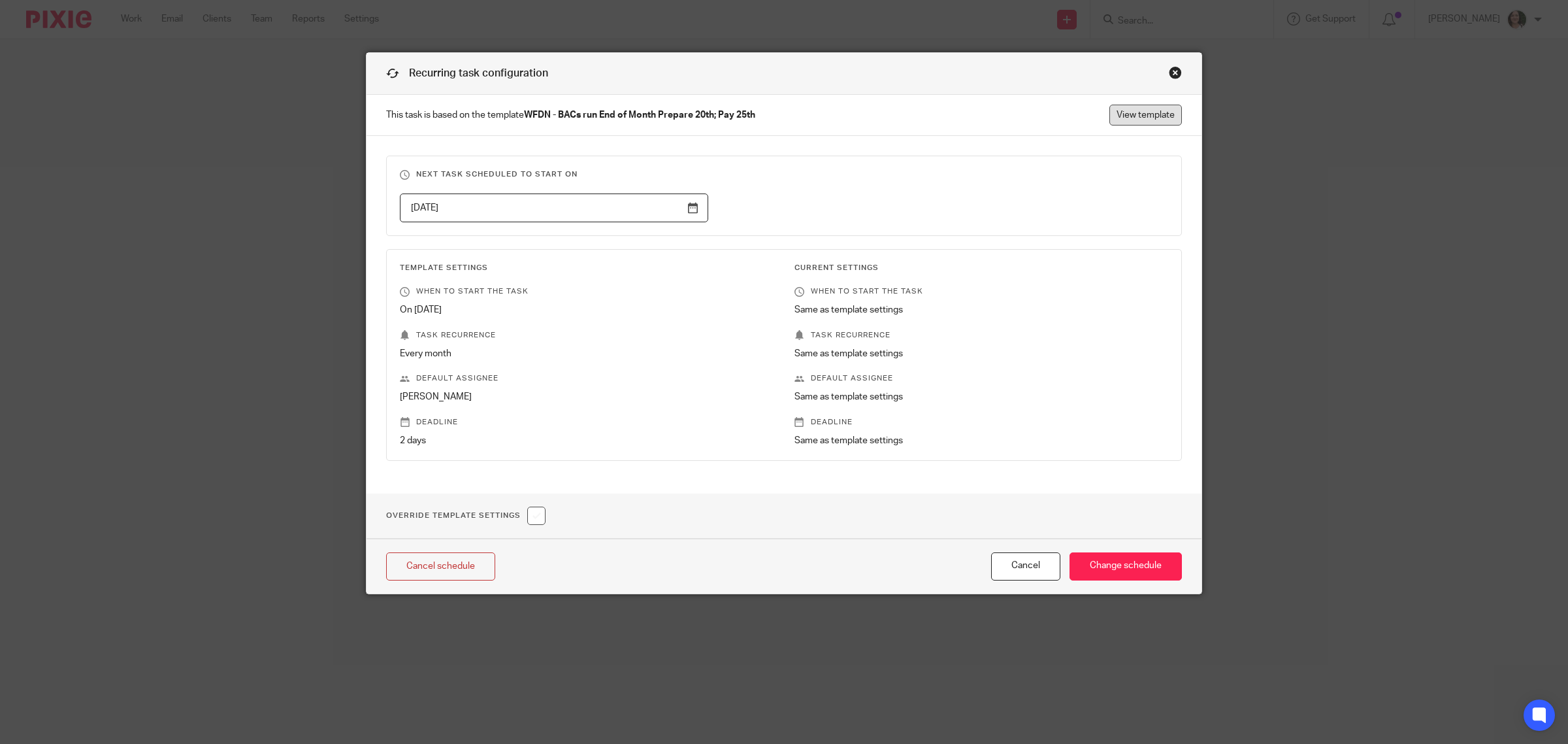
click at [1128, 119] on link "View template" at bounding box center [1145, 114] width 72 height 21
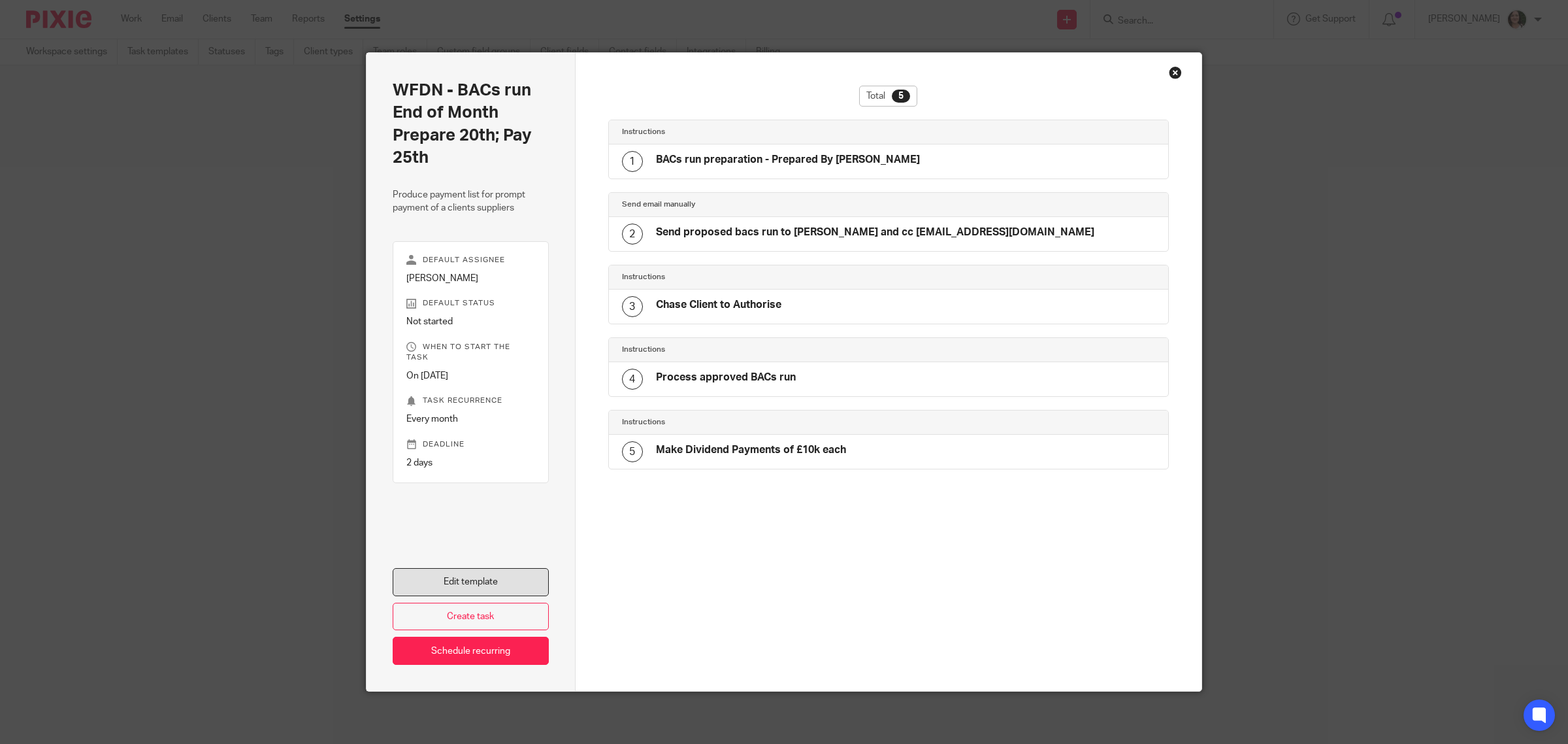
click at [445, 582] on link "Edit template" at bounding box center [471, 583] width 156 height 28
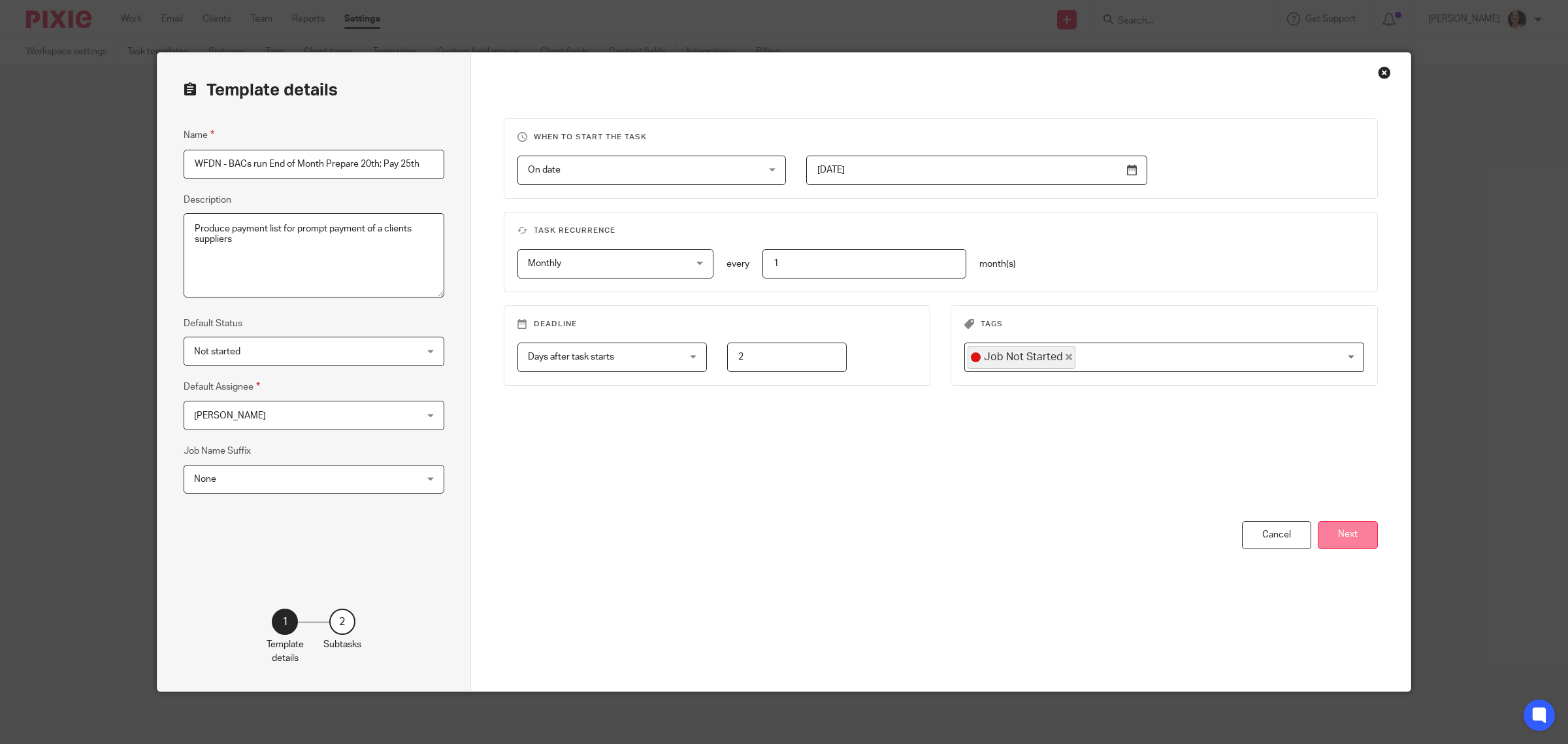
click at [1335, 528] on button "Next" at bounding box center [1348, 535] width 60 height 28
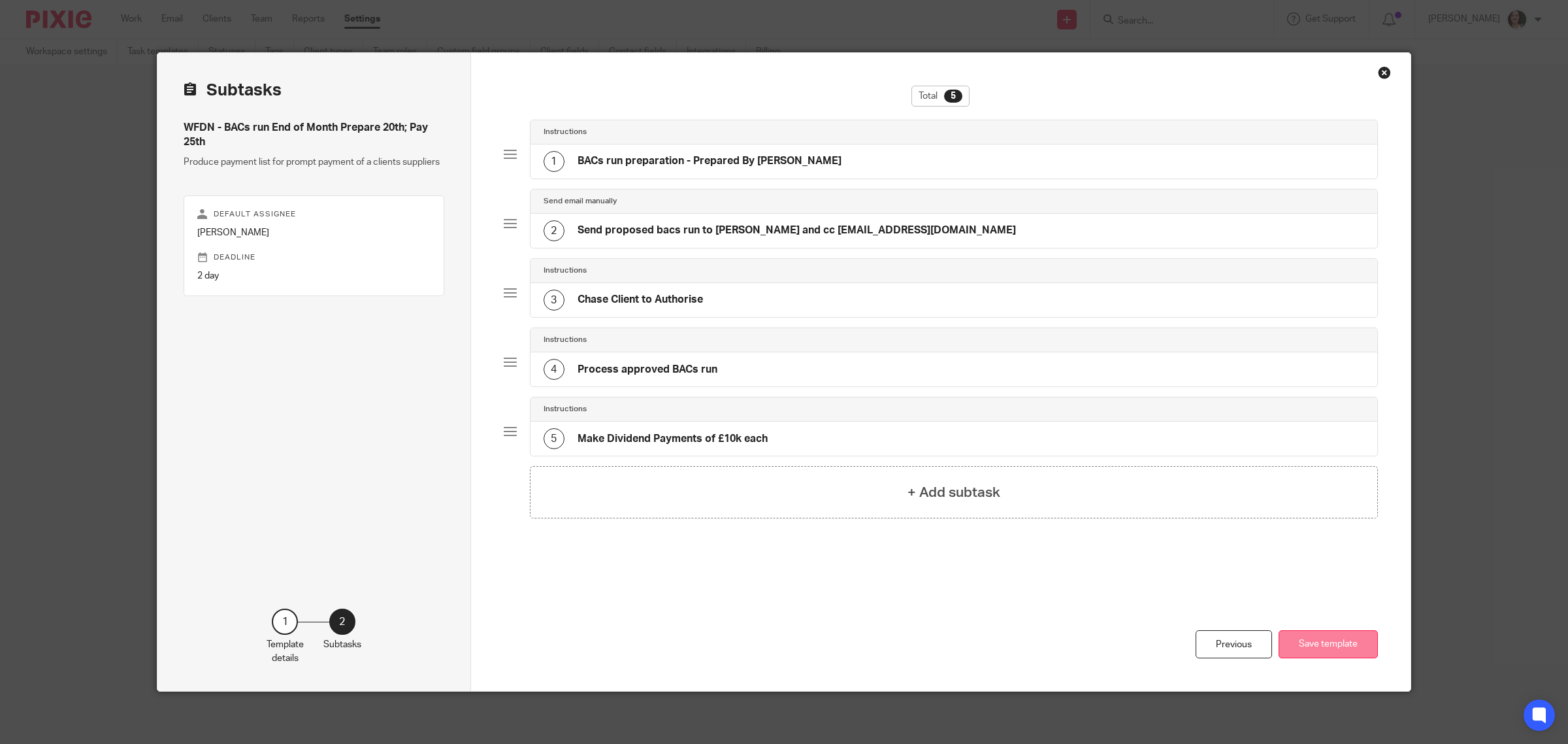
click at [1334, 645] on button "Save template" at bounding box center [1329, 645] width 99 height 28
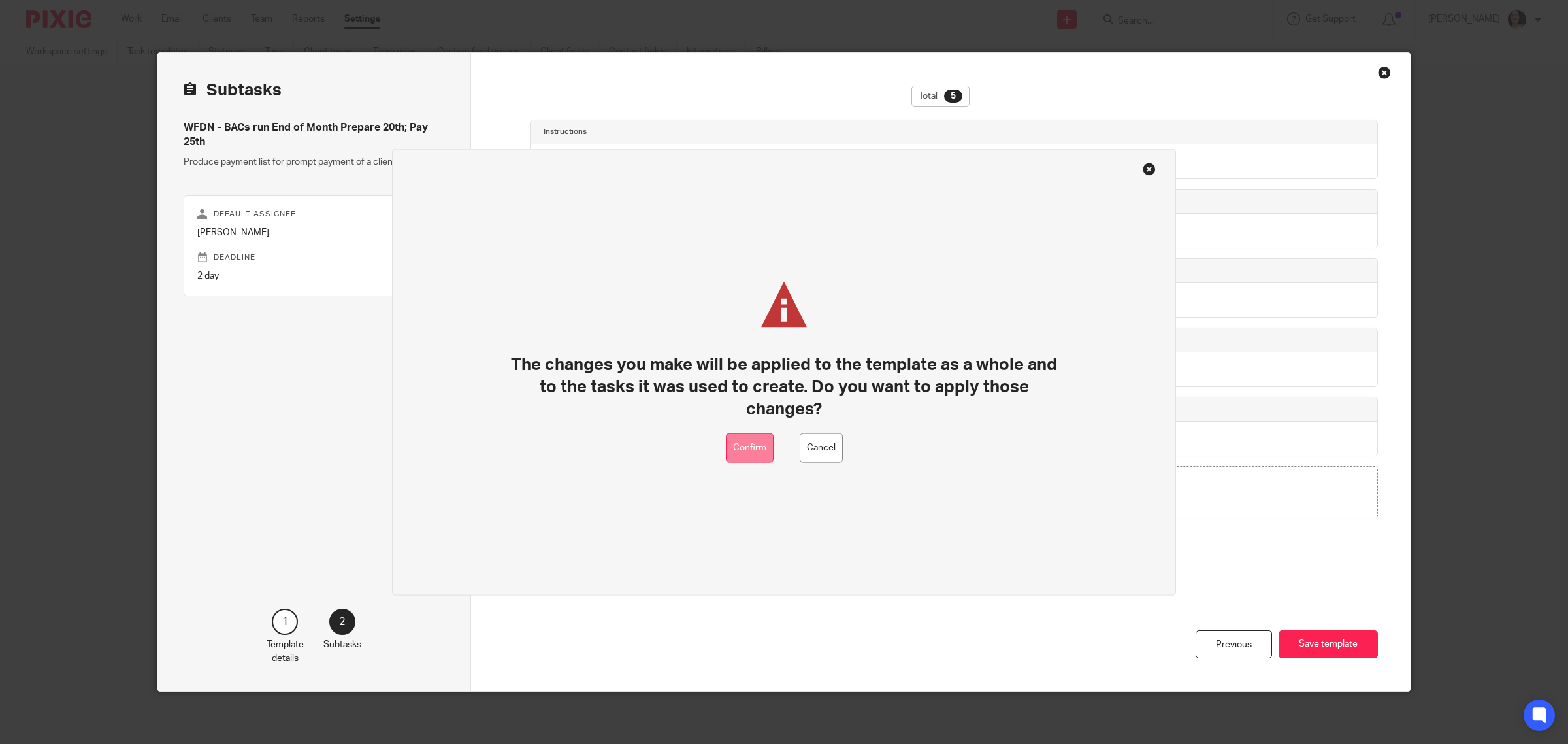
click at [768, 456] on button "Confirm" at bounding box center [749, 448] width 48 height 29
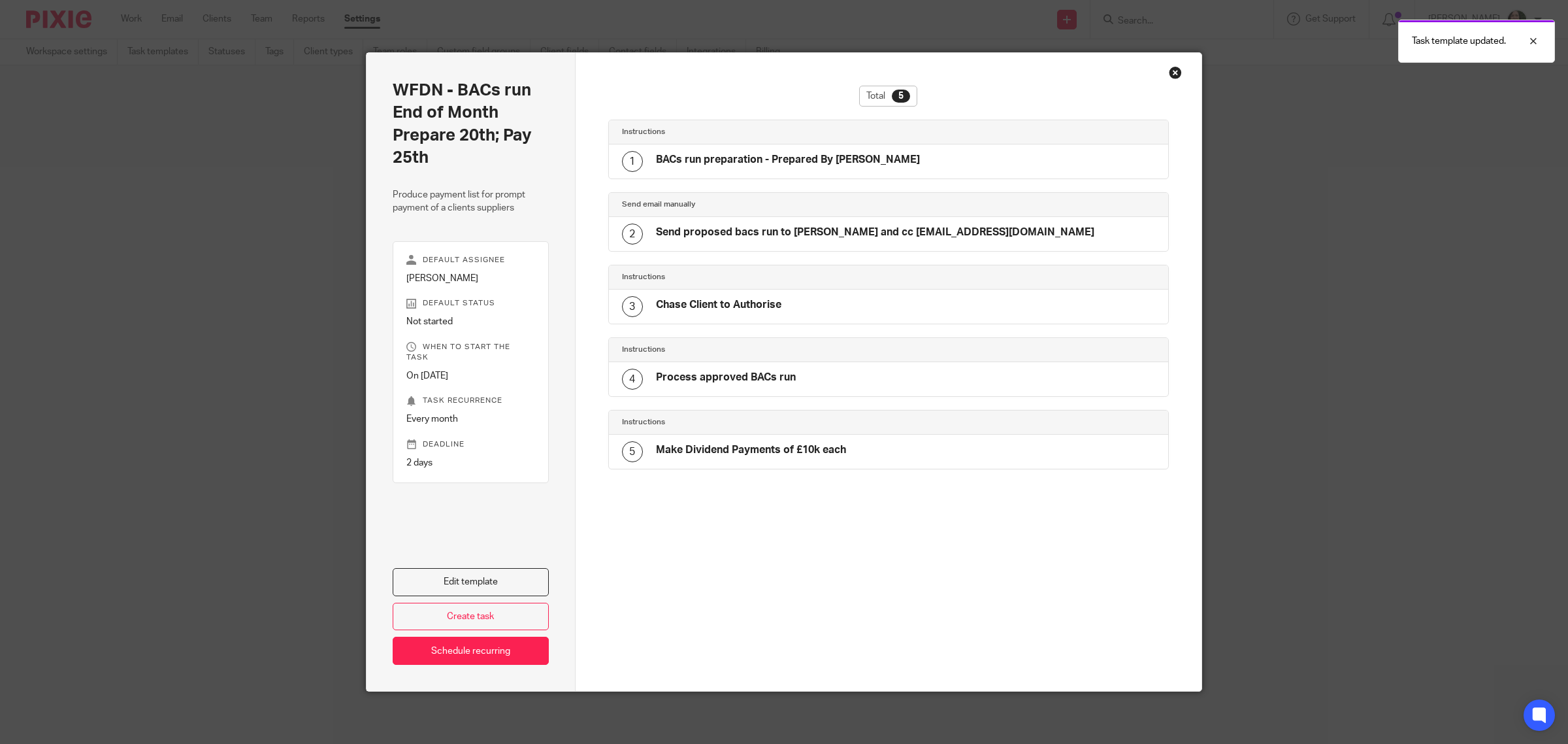
click at [1170, 74] on div "Close this dialog window" at bounding box center [1175, 72] width 13 height 13
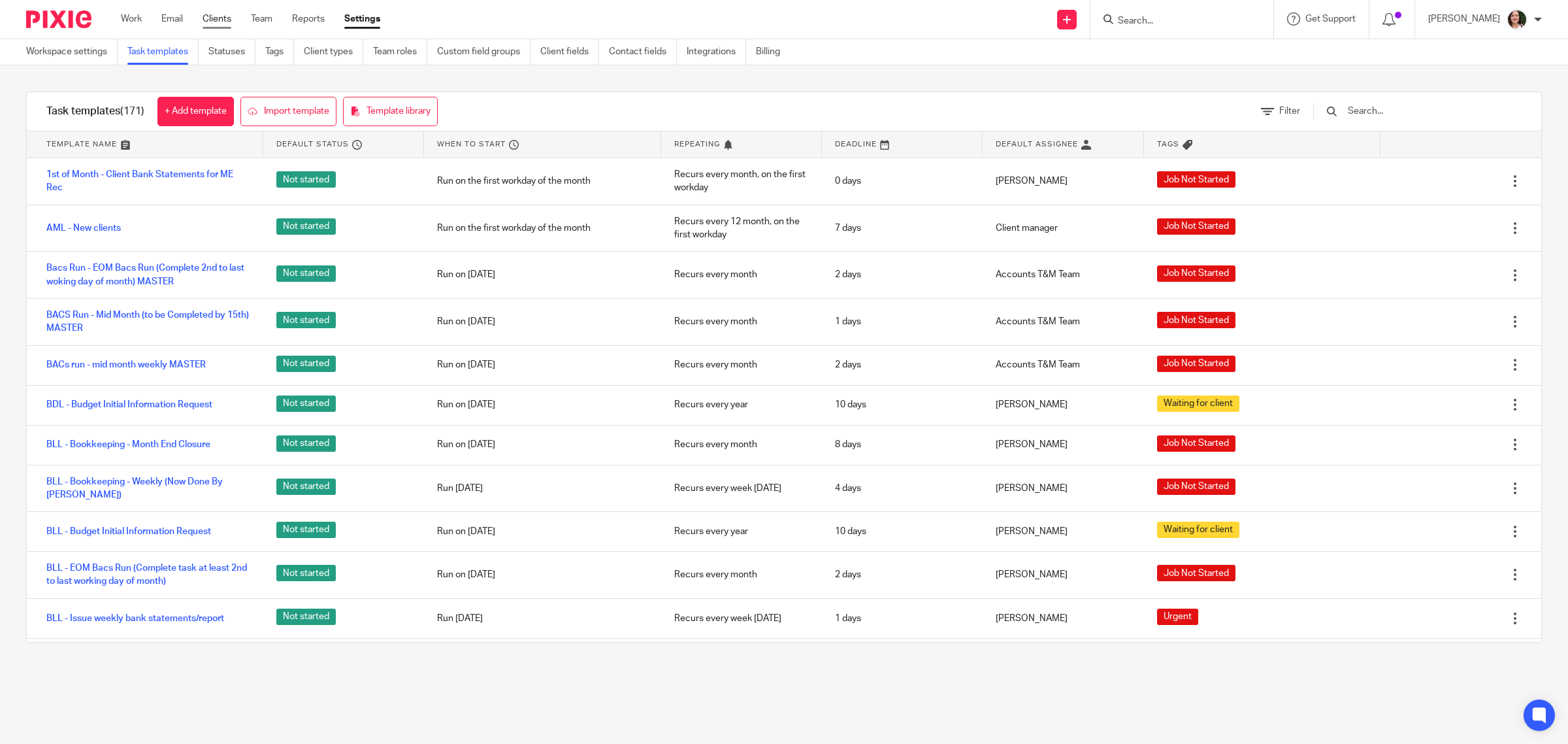
click at [210, 21] on link "Clients" at bounding box center [217, 18] width 28 height 13
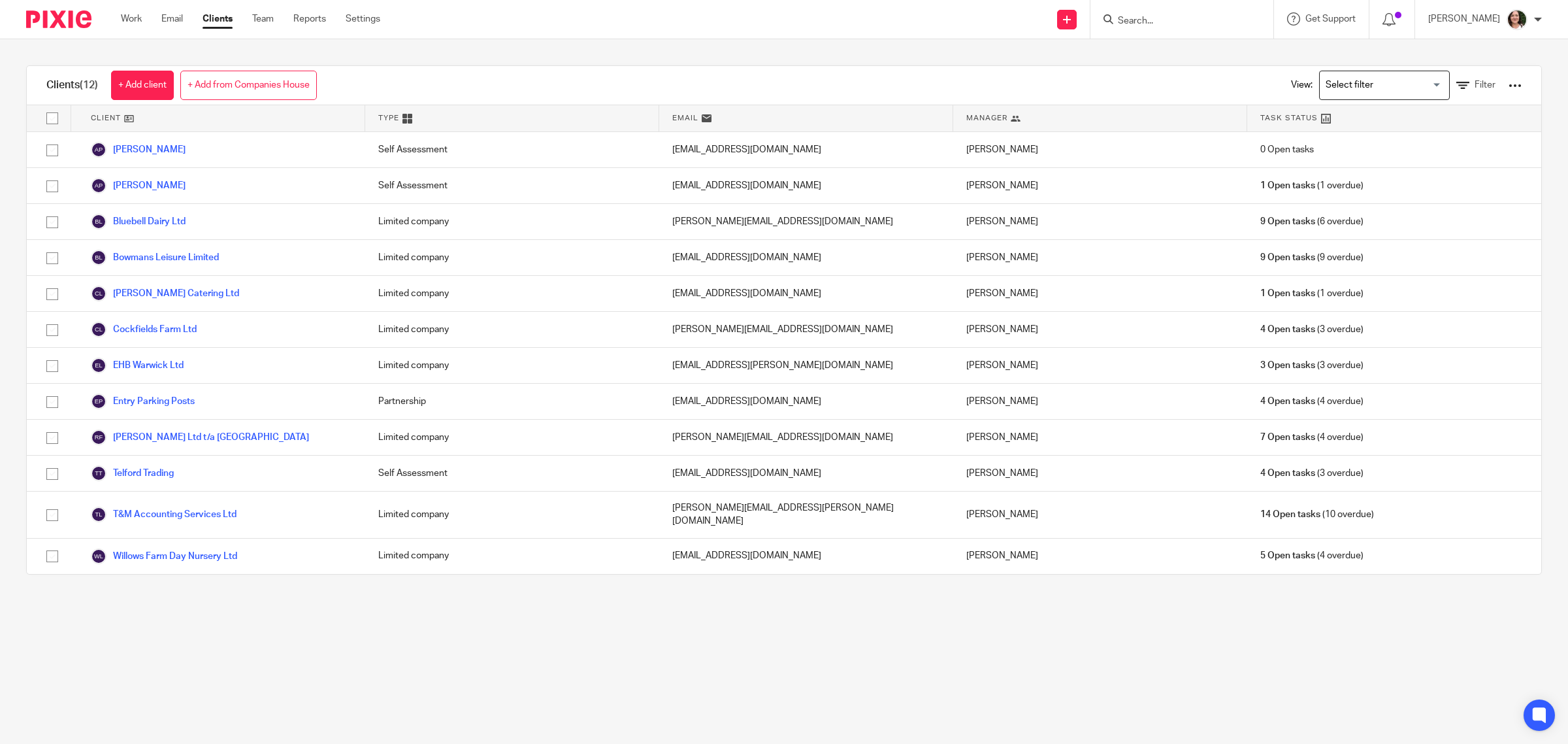
click at [1210, 27] on form at bounding box center [1186, 19] width 139 height 16
click at [1210, 18] on input "Search" at bounding box center [1175, 21] width 118 height 12
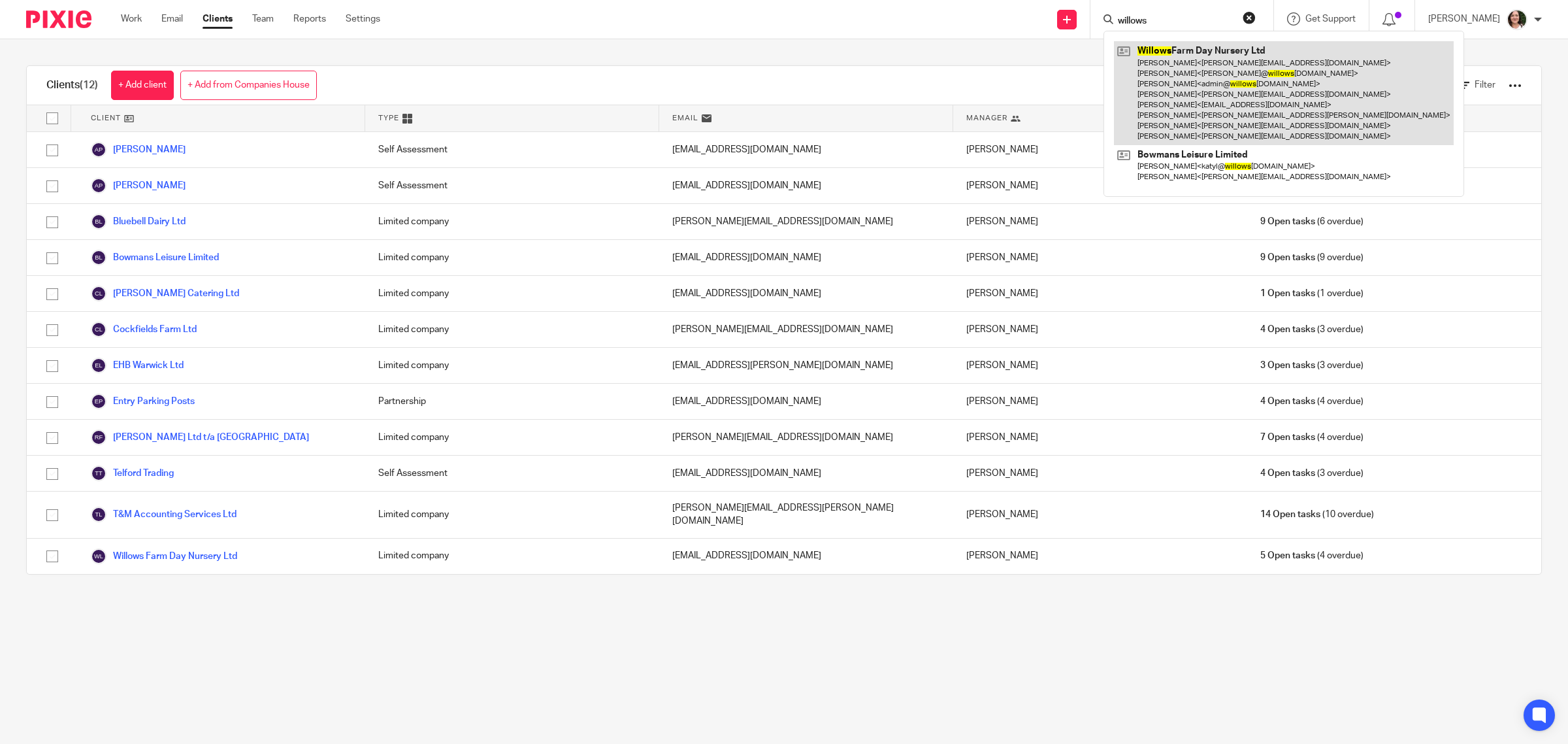
type input "willows"
click at [1209, 74] on link at bounding box center [1284, 93] width 339 height 104
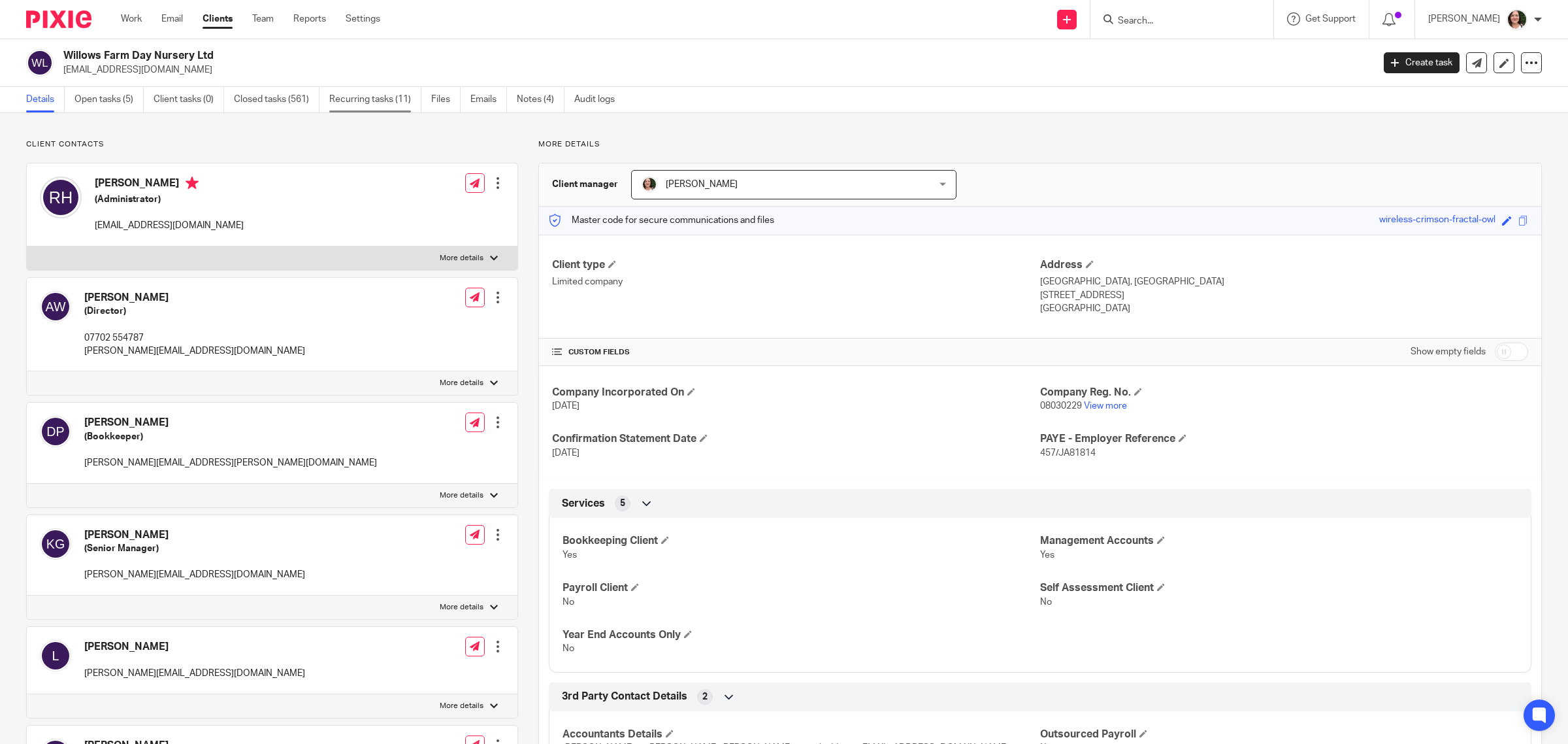
click at [390, 99] on link "Recurring tasks (11)" at bounding box center [376, 99] width 92 height 26
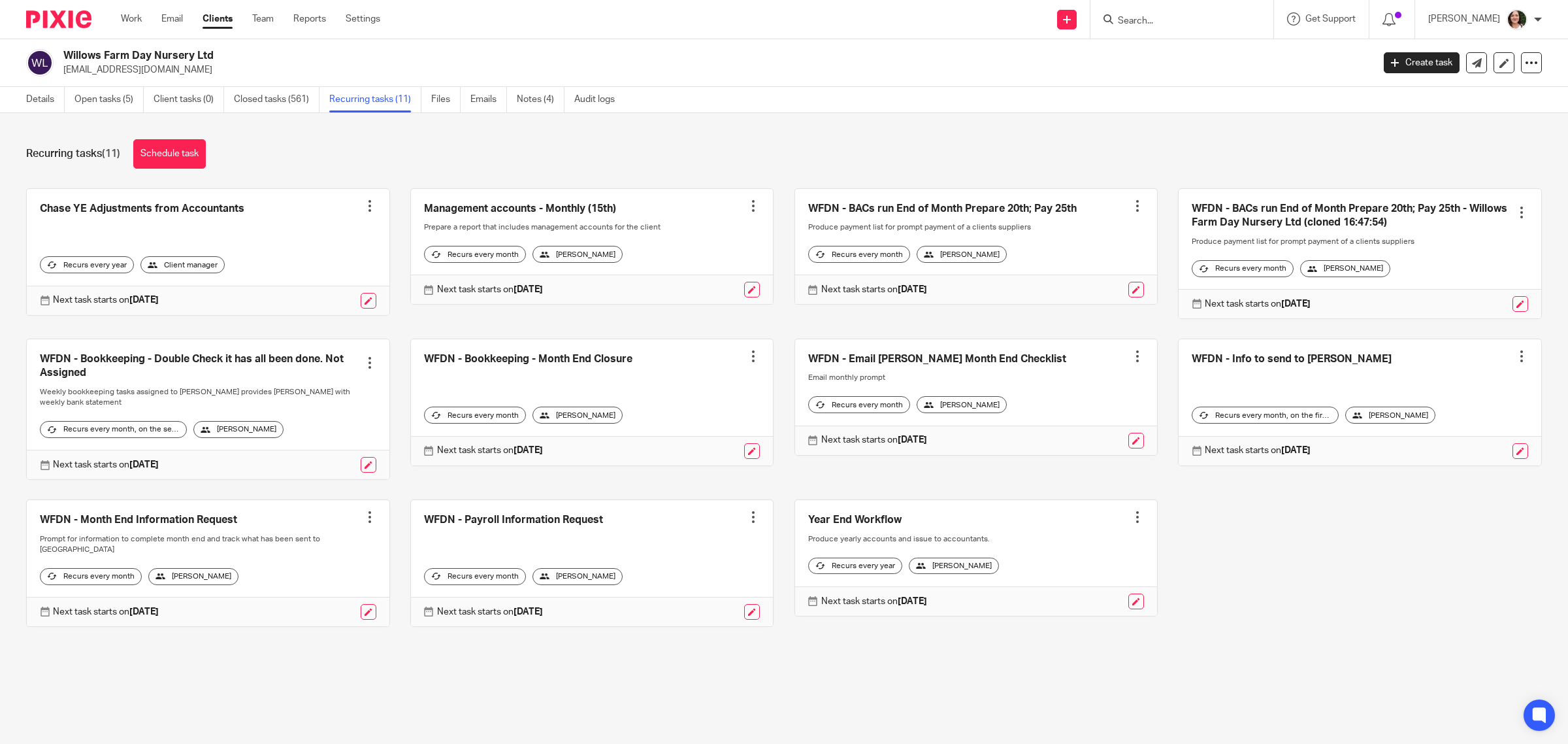
click at [1311, 203] on link at bounding box center [1360, 254] width 363 height 129
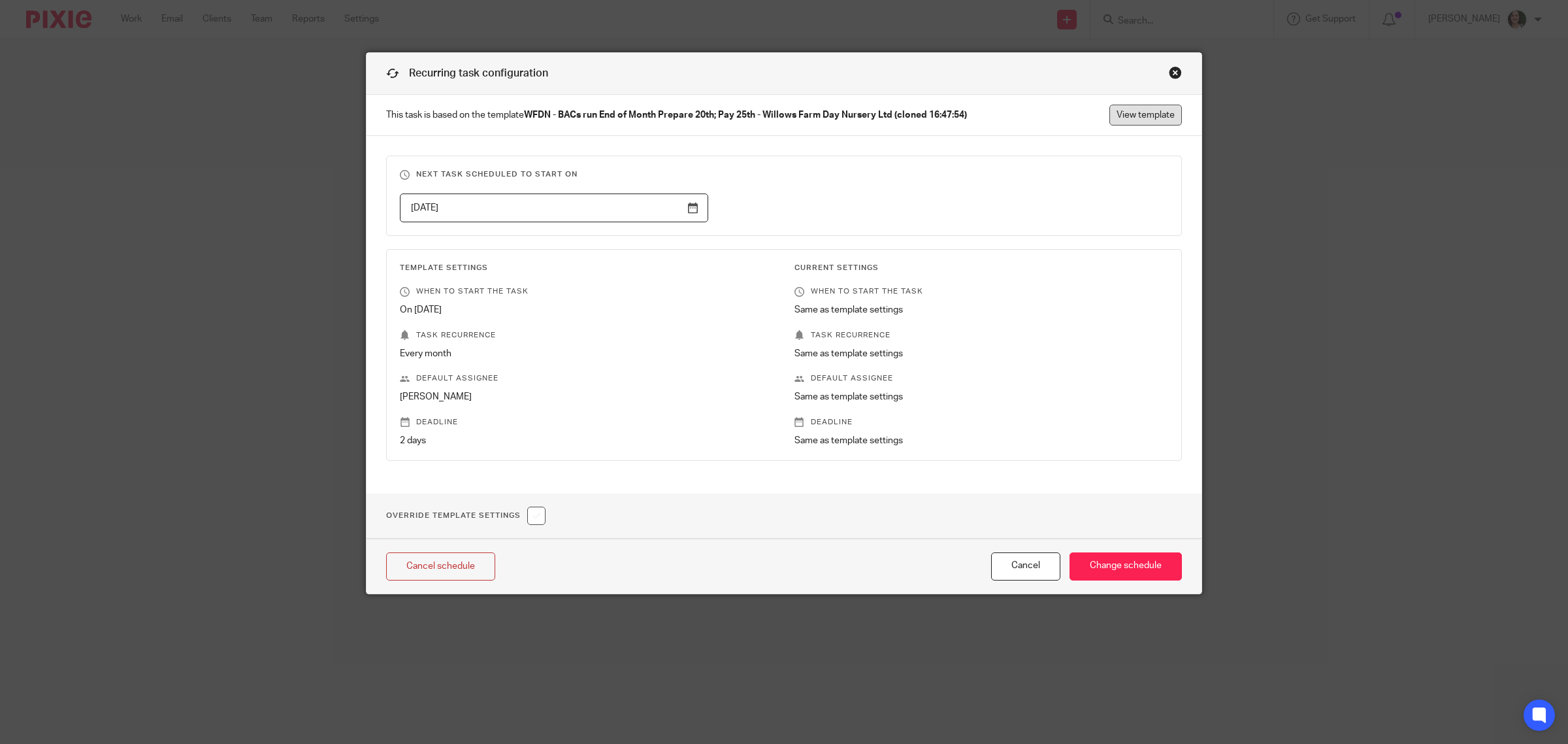
click at [1132, 114] on link "View template" at bounding box center [1145, 114] width 72 height 21
click at [1169, 72] on div "Close this dialog window" at bounding box center [1175, 72] width 13 height 13
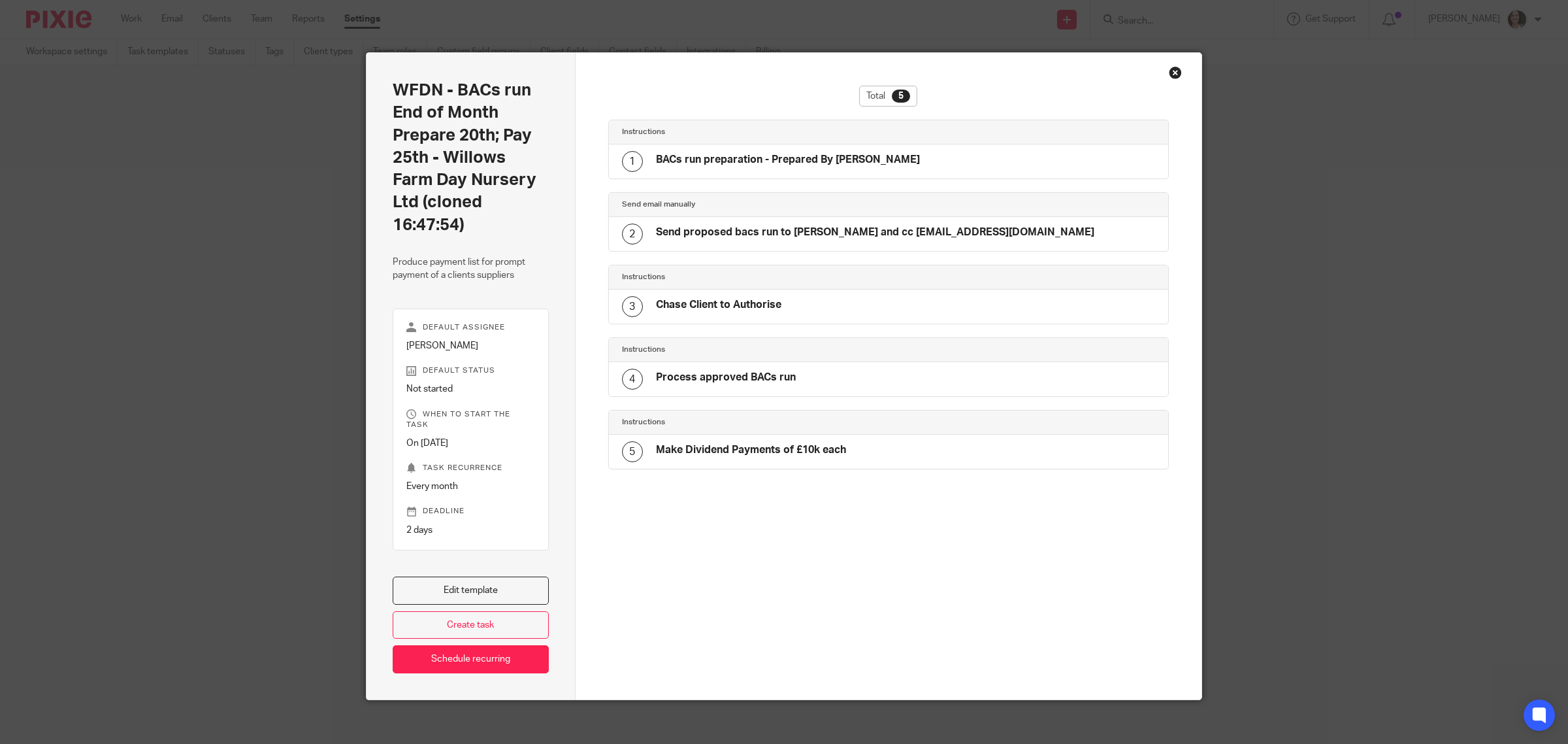
click at [427, 178] on h2 "WFDN - BACs run End of Month Prepare 20th; Pay 25th - Willows Farm Day Nursery …" at bounding box center [471, 157] width 156 height 157
click at [464, 578] on link "Edit template" at bounding box center [471, 591] width 156 height 28
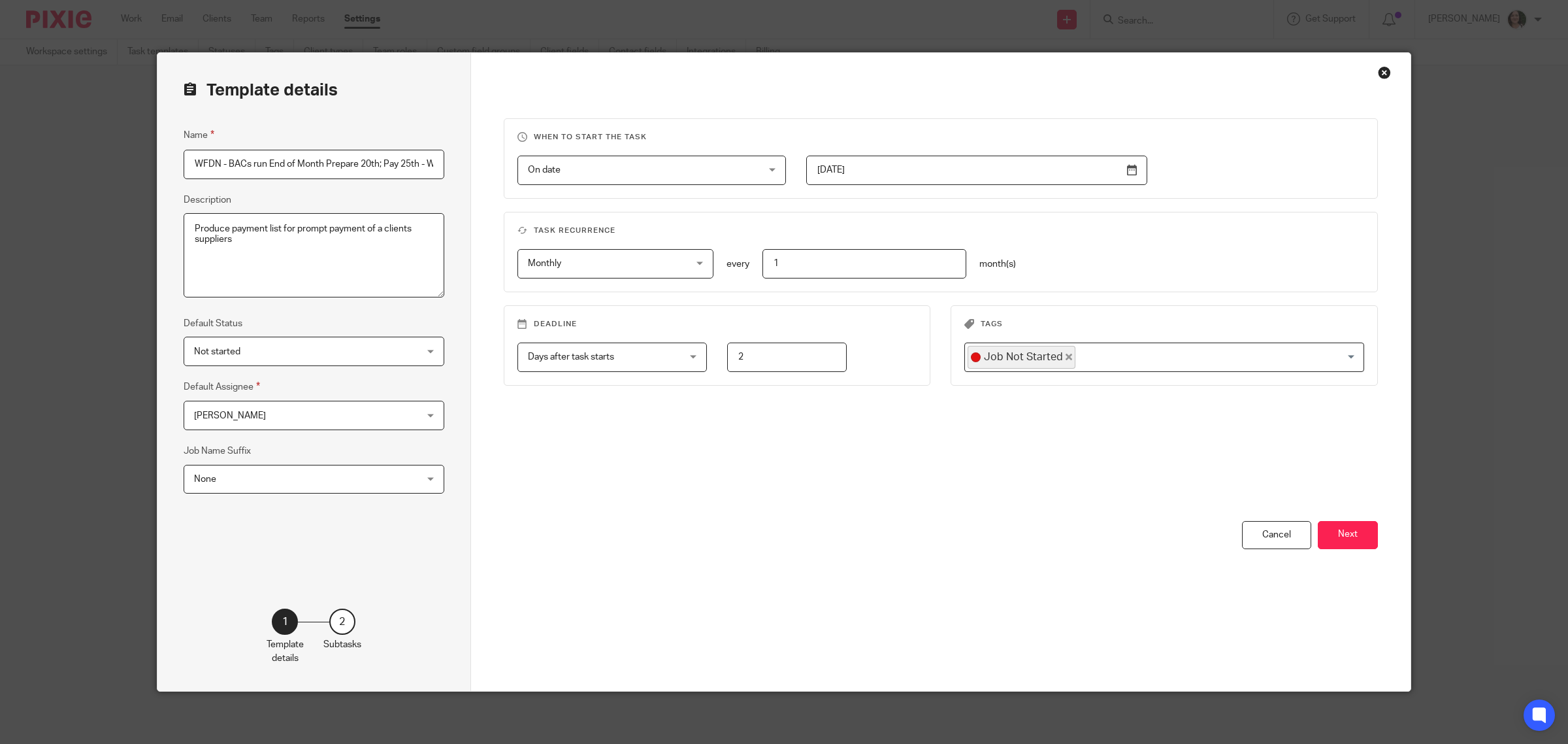
scroll to position [0, 190]
click at [212, 167] on input "WFDN - BACs run End of Month Prepare 20th; Pay 25th - Willows Farm Day Nursery …" at bounding box center [314, 164] width 261 height 29
type input "WFDN - BACs run End of Month Prepare 10th; Pay 15th"
click at [1128, 172] on input "2023-10-20" at bounding box center [976, 170] width 341 height 29
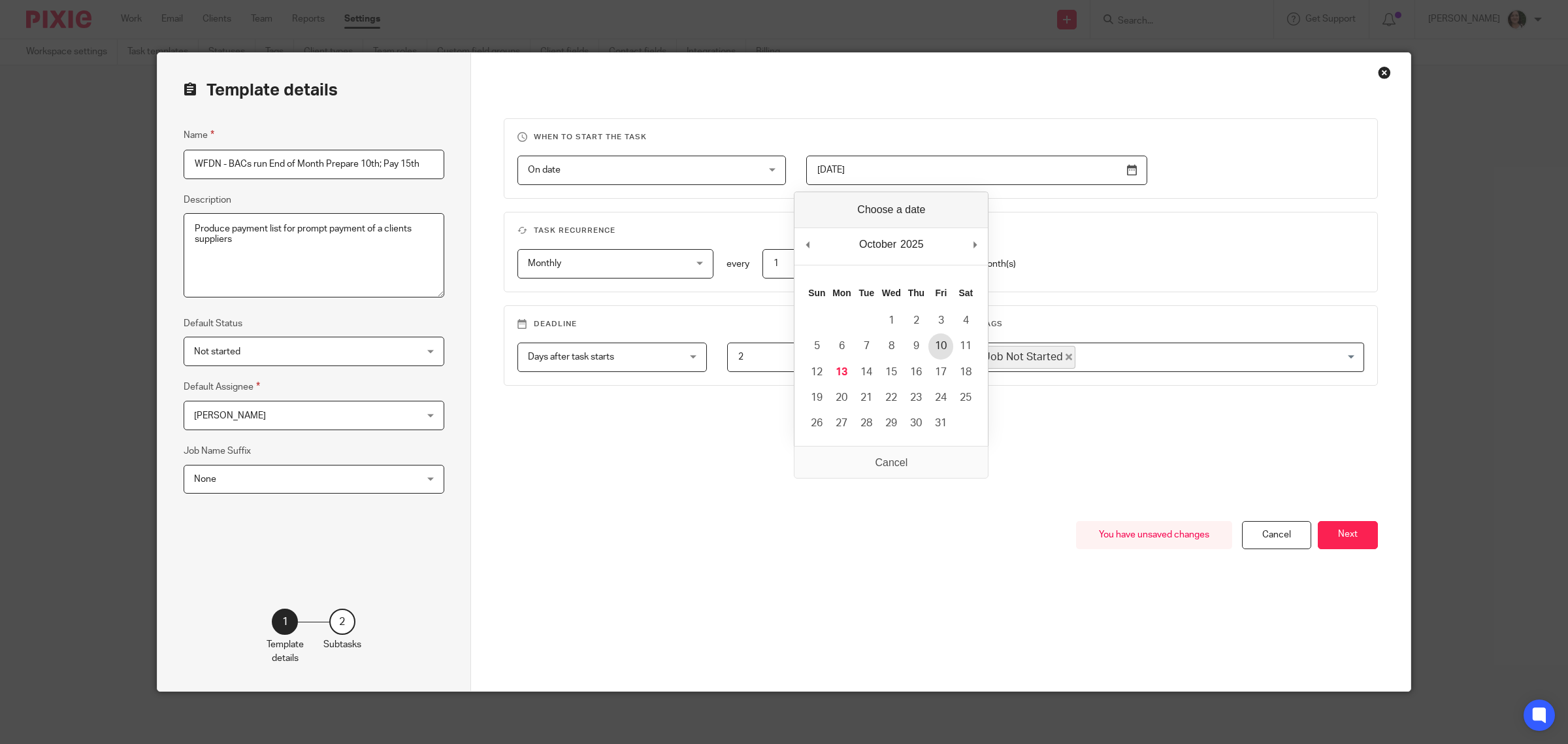
type input "2025-10-10"
drag, startPoint x: 1337, startPoint y: 530, endPoint x: 573, endPoint y: 446, distance: 768.6
click at [979, 472] on div "When to start the task On date On date Disable On date Week day Month day On cl…" at bounding box center [941, 372] width 940 height 638
click at [433, 480] on div "None None" at bounding box center [314, 479] width 261 height 29
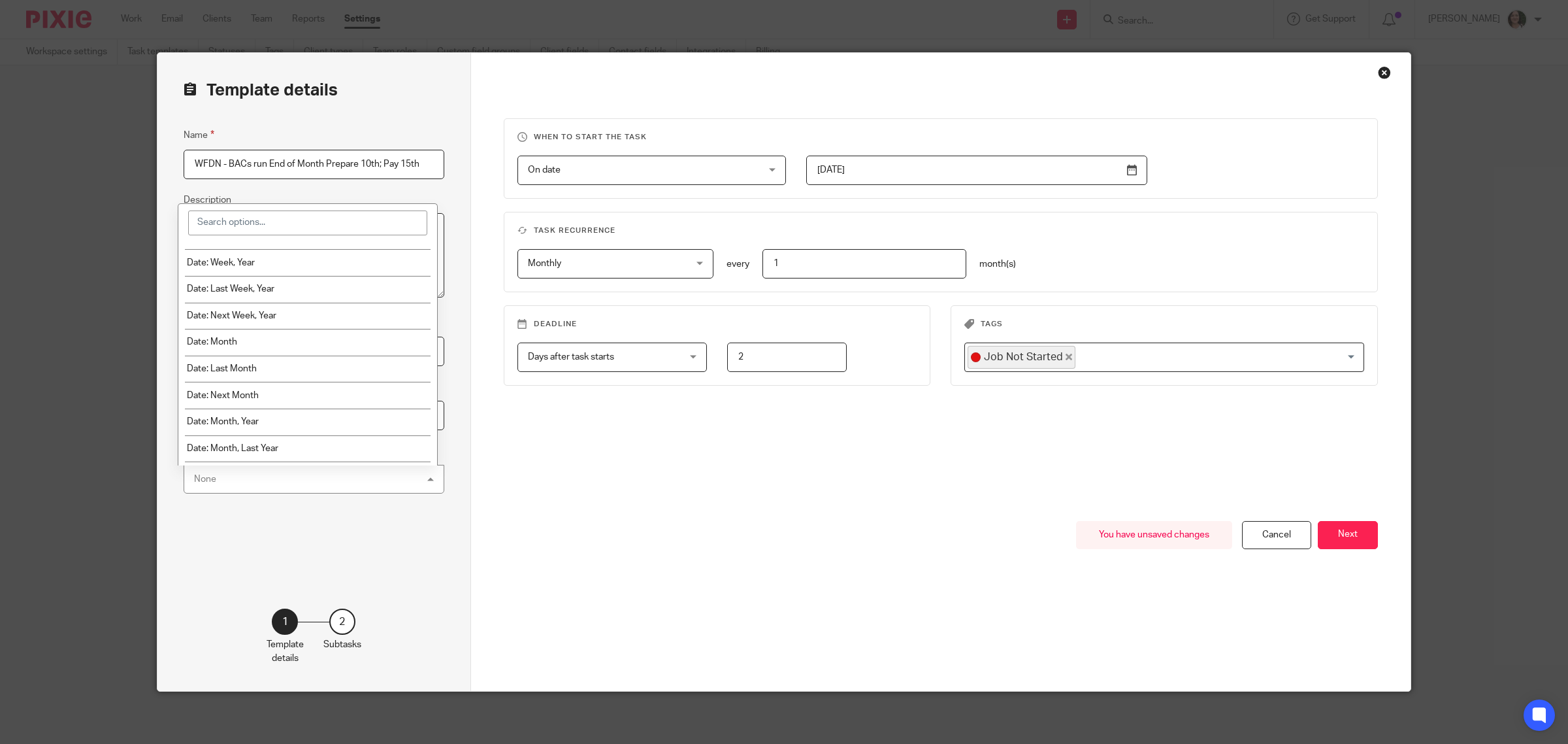
scroll to position [86, 0]
click at [315, 436] on li "Date: Month, Year" at bounding box center [307, 435] width 258 height 27
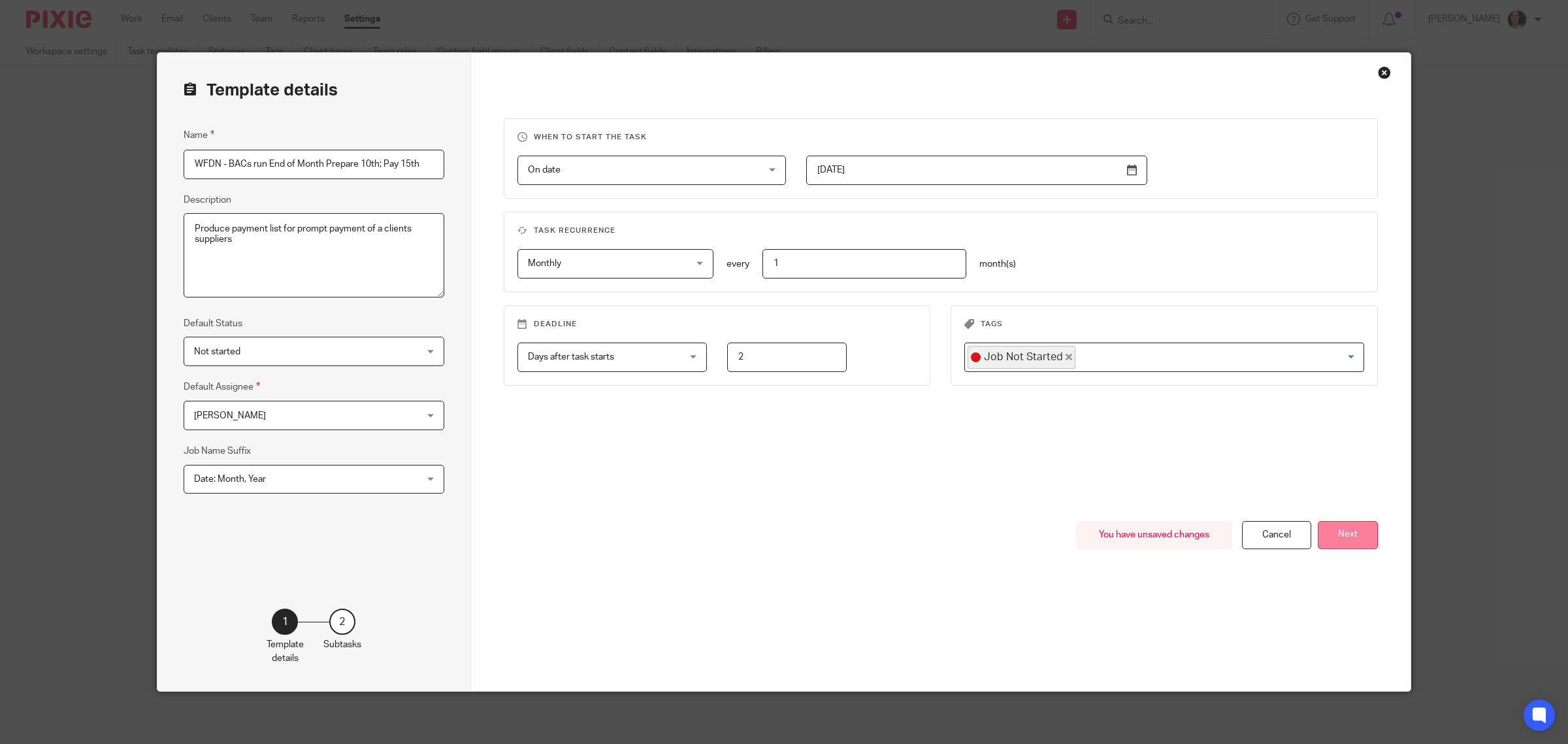
click at [1360, 544] on button "Next" at bounding box center [1348, 535] width 60 height 28
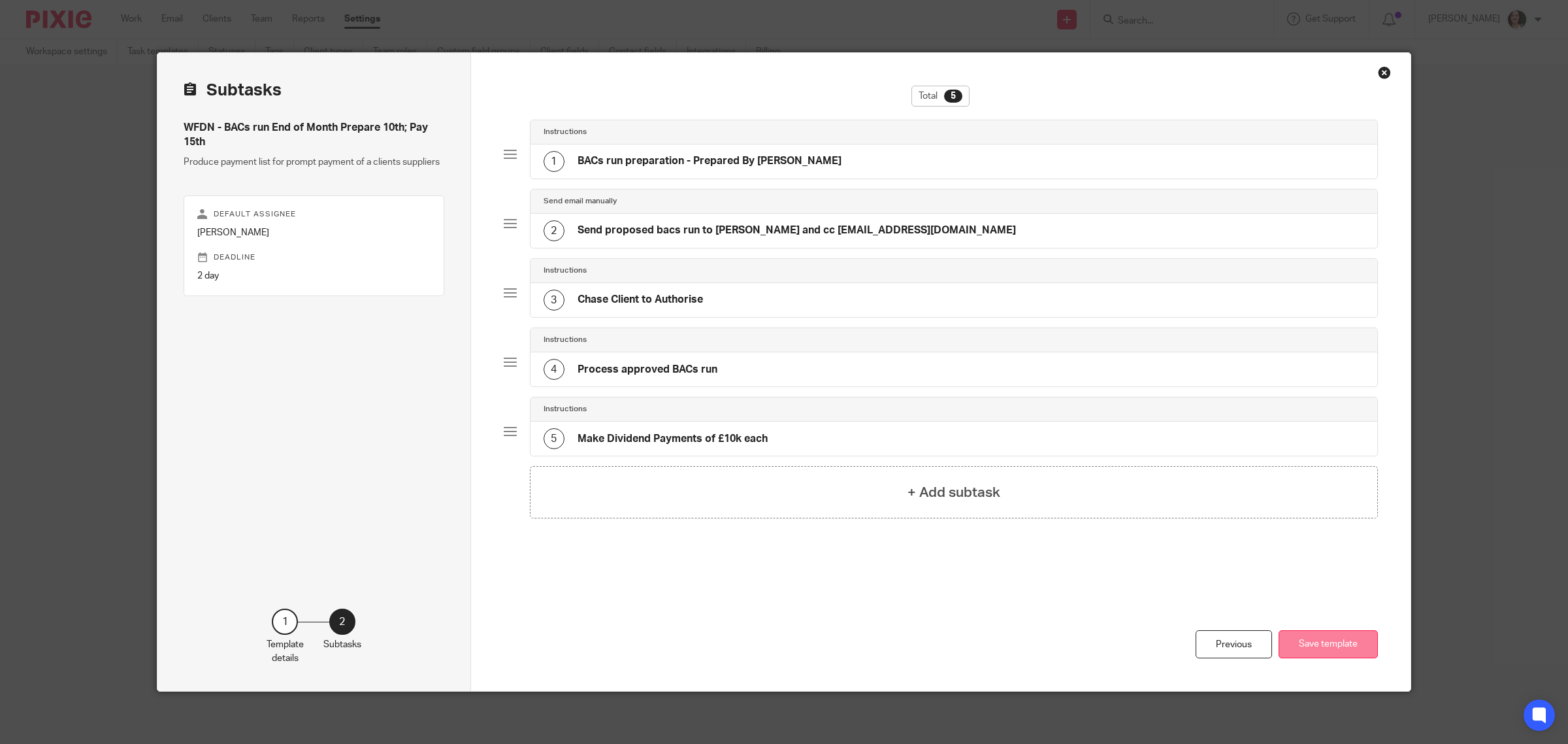
click at [1334, 649] on button "Save template" at bounding box center [1329, 645] width 99 height 28
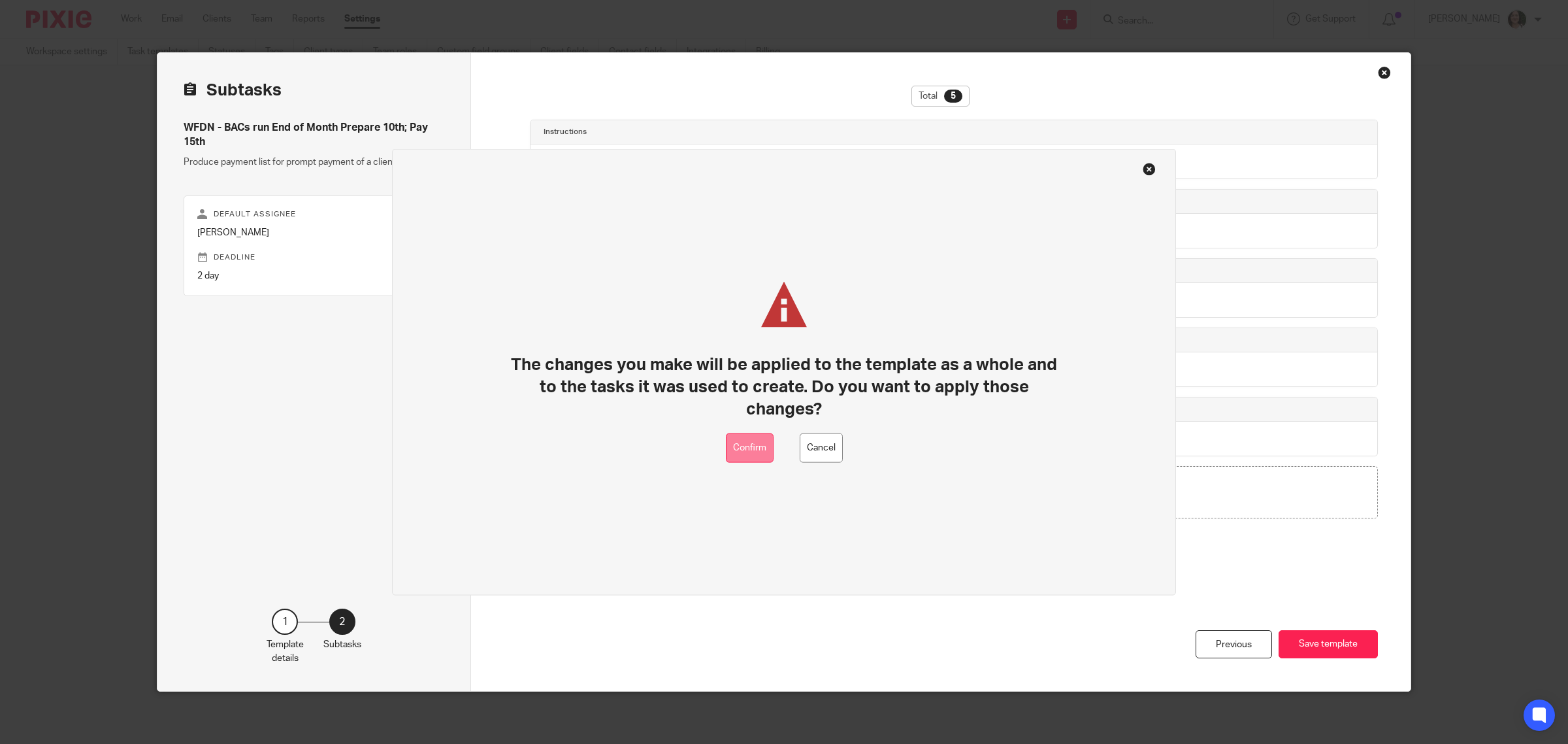
click at [756, 446] on button "Confirm" at bounding box center [749, 448] width 48 height 29
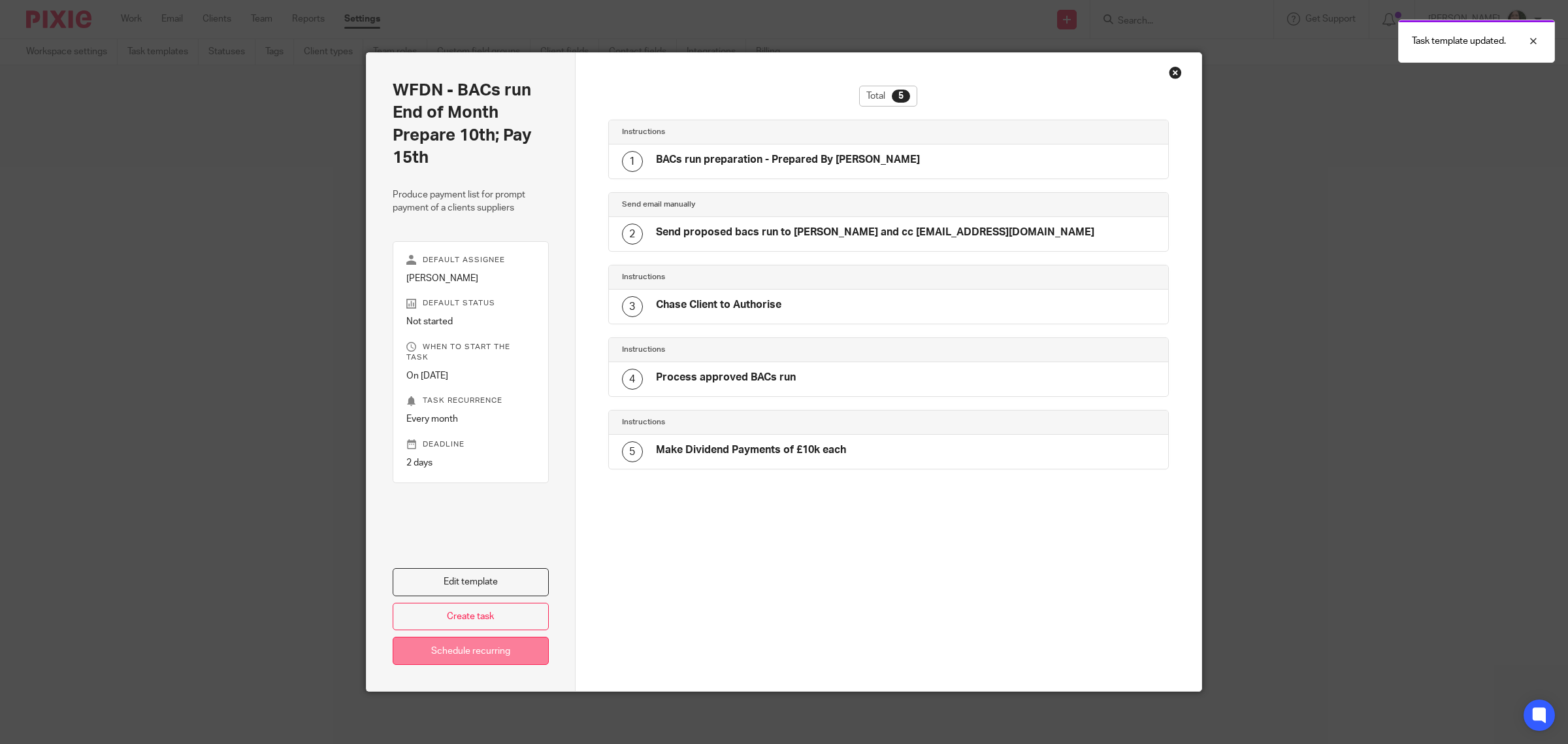
click at [486, 648] on link "Schedule recurring" at bounding box center [471, 651] width 156 height 28
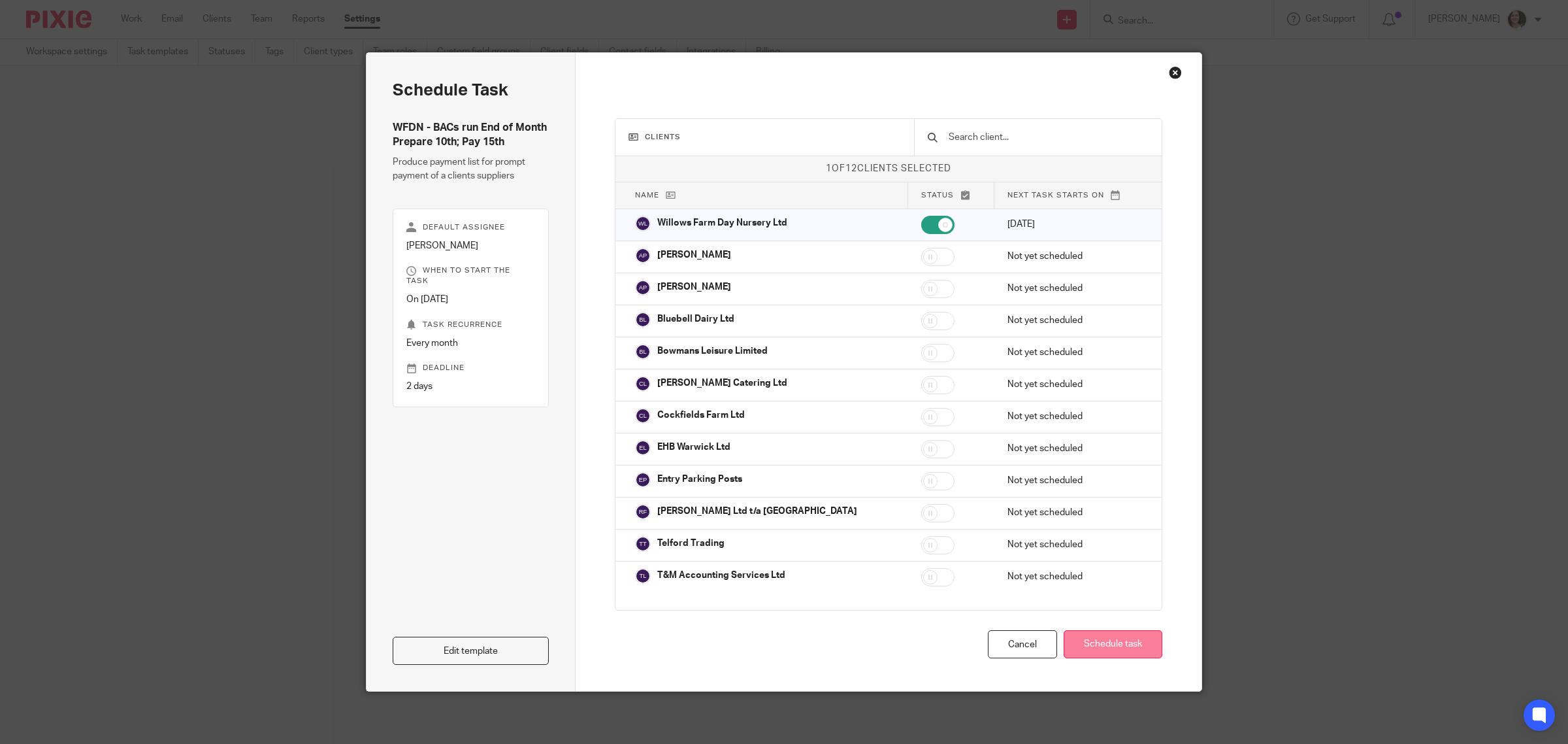
click at [1092, 649] on button "Schedule task" at bounding box center [1113, 645] width 99 height 28
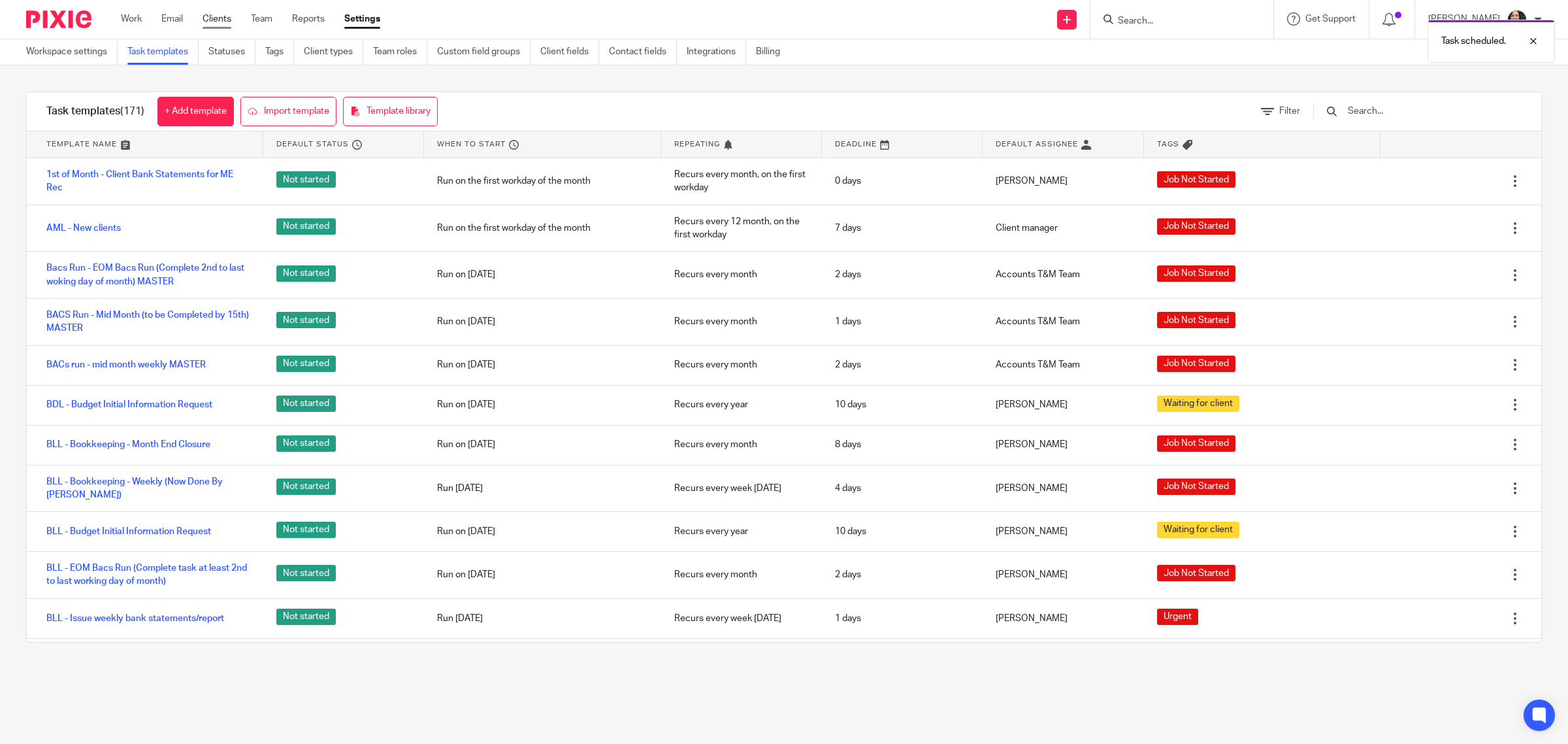
click at [227, 18] on link "Clients" at bounding box center [217, 18] width 28 height 13
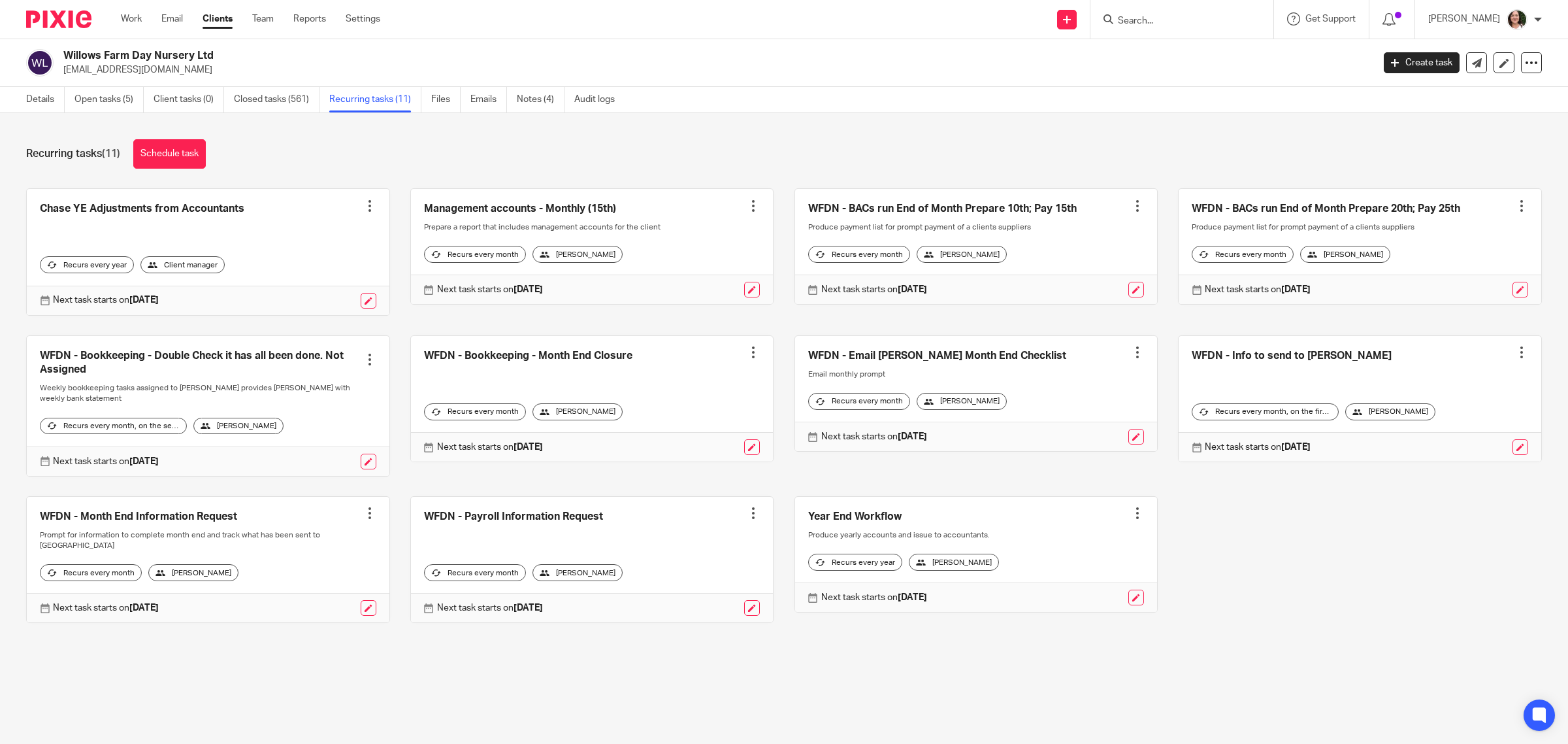
click at [1011, 207] on link at bounding box center [976, 247] width 363 height 116
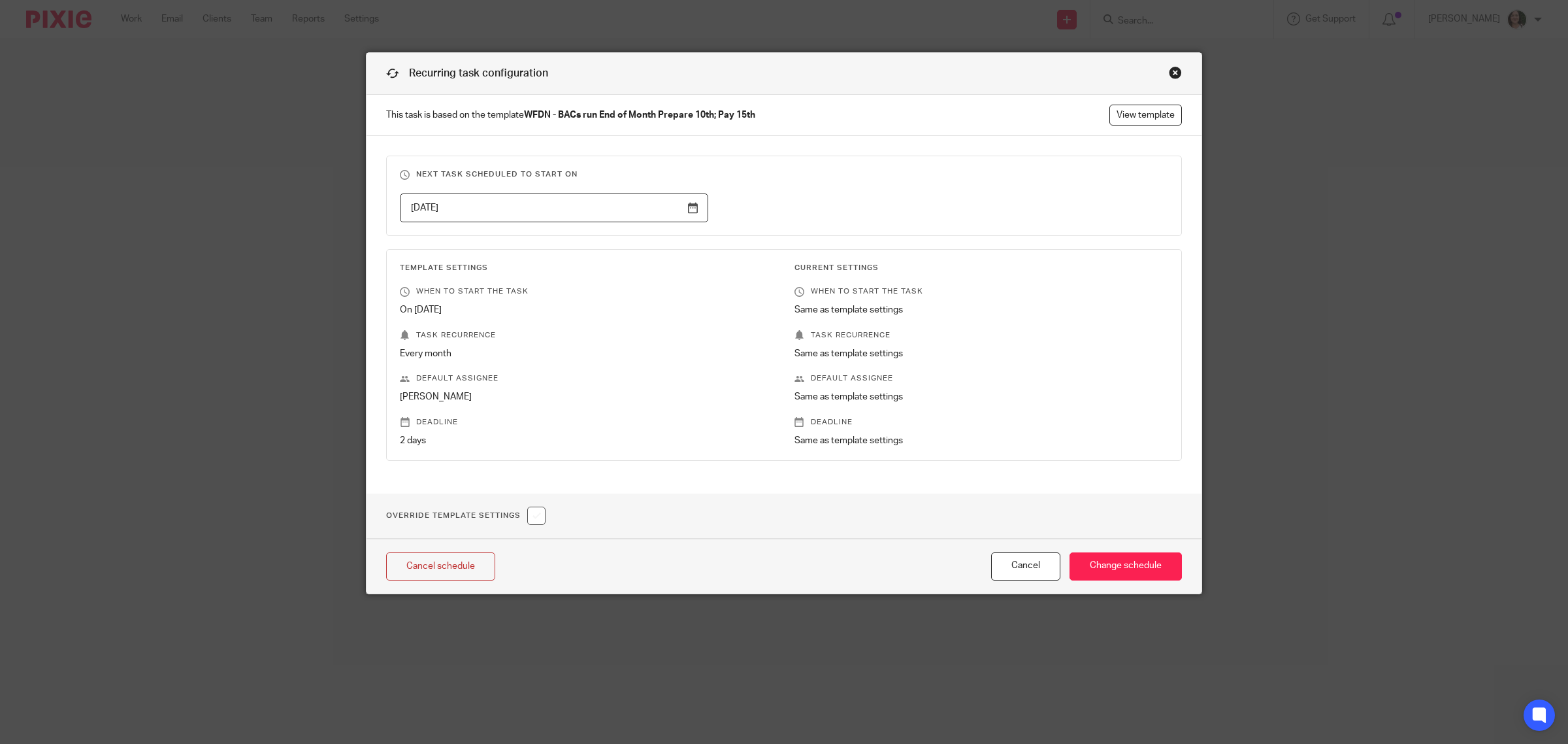
click at [1169, 70] on div "Close this dialog window" at bounding box center [1175, 72] width 13 height 13
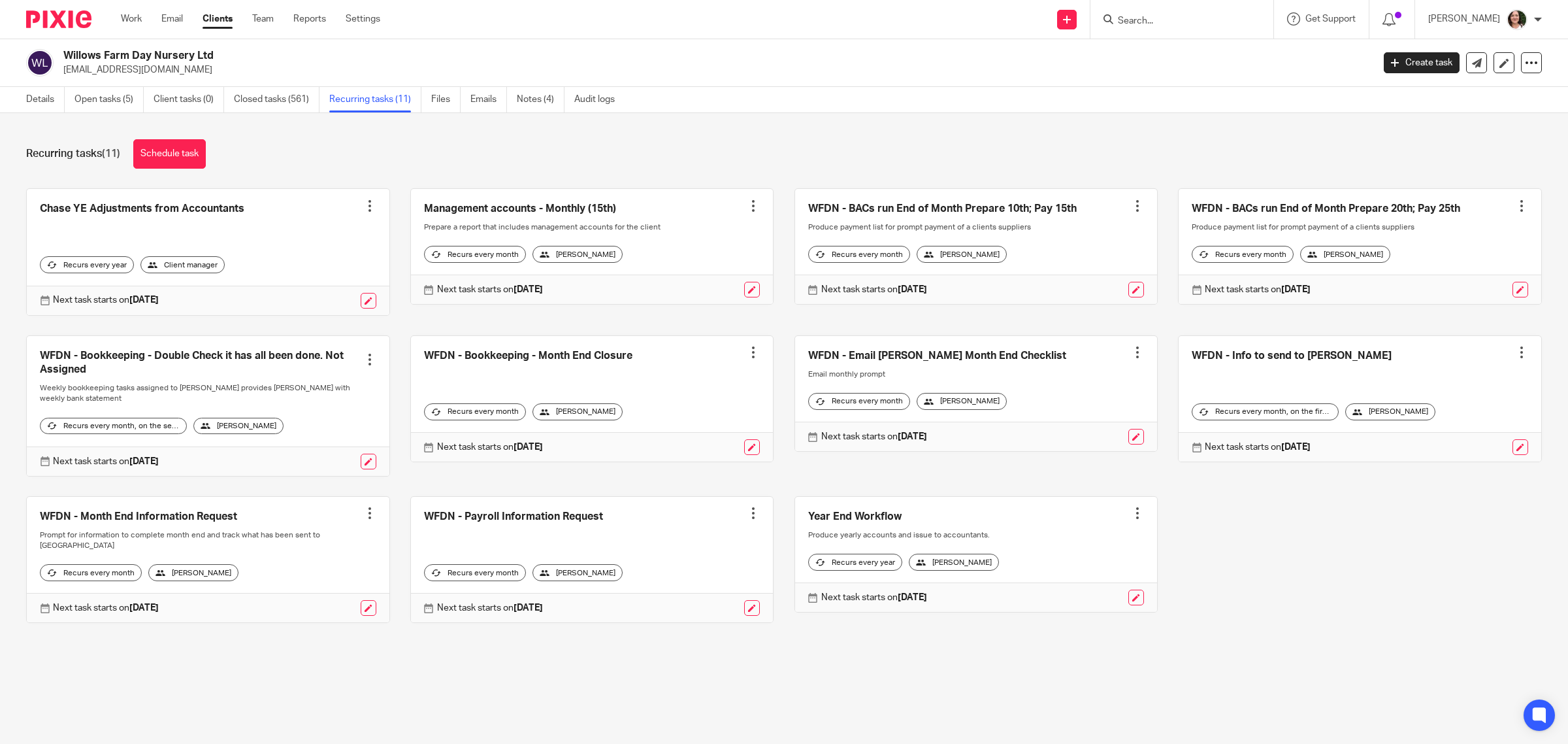
drag, startPoint x: 1112, startPoint y: 298, endPoint x: 1121, endPoint y: 205, distance: 93.4
click at [1131, 205] on div at bounding box center [1138, 206] width 13 height 13
click at [1089, 234] on link "Create task" at bounding box center [1070, 234] width 104 height 19
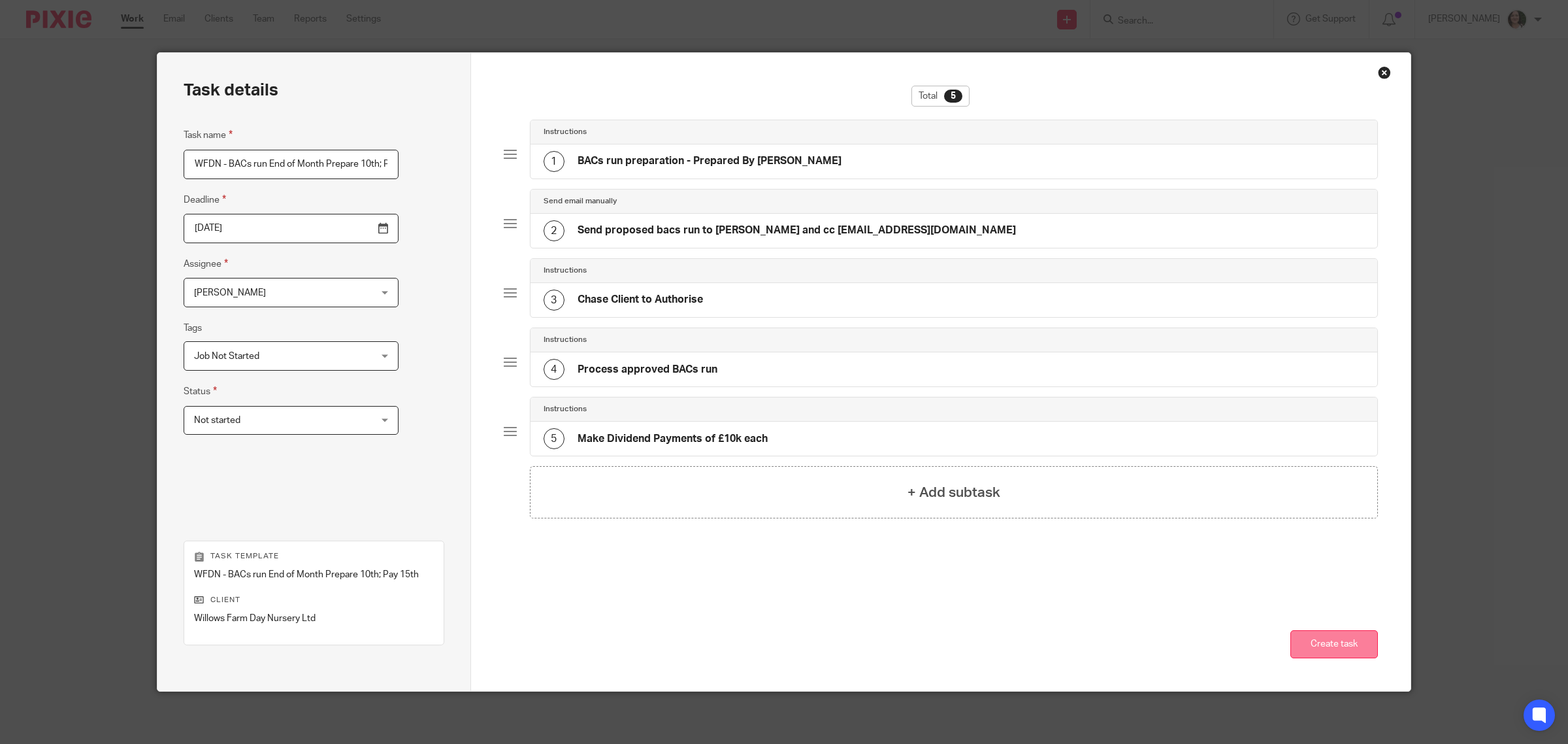
click at [1305, 645] on button "Create task" at bounding box center [1334, 645] width 87 height 28
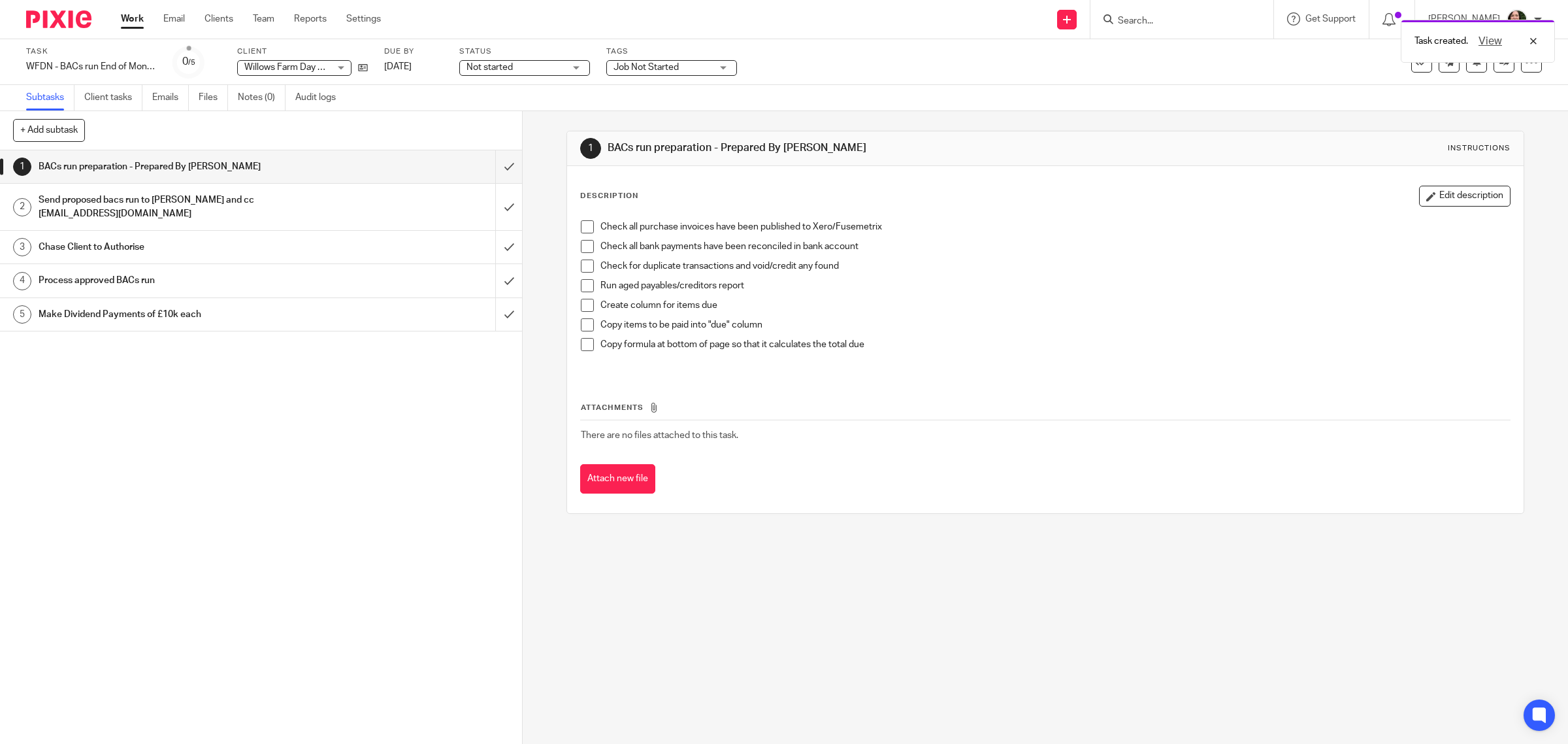
click at [582, 230] on span at bounding box center [587, 227] width 13 height 13
click at [582, 253] on span at bounding box center [587, 247] width 13 height 13
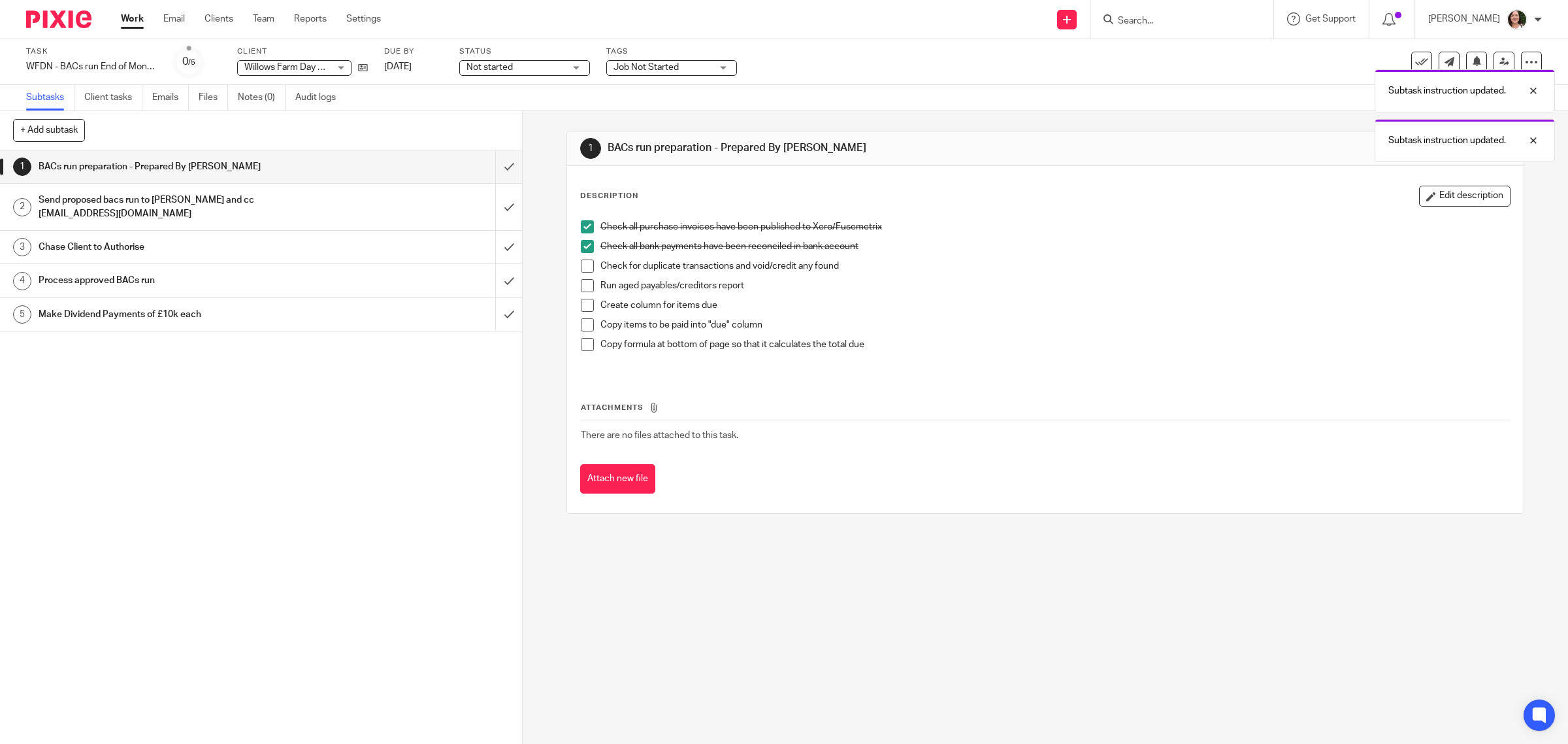
click at [581, 269] on span at bounding box center [587, 266] width 13 height 13
click at [585, 291] on span at bounding box center [587, 286] width 13 height 13
click at [585, 307] on span at bounding box center [587, 305] width 13 height 13
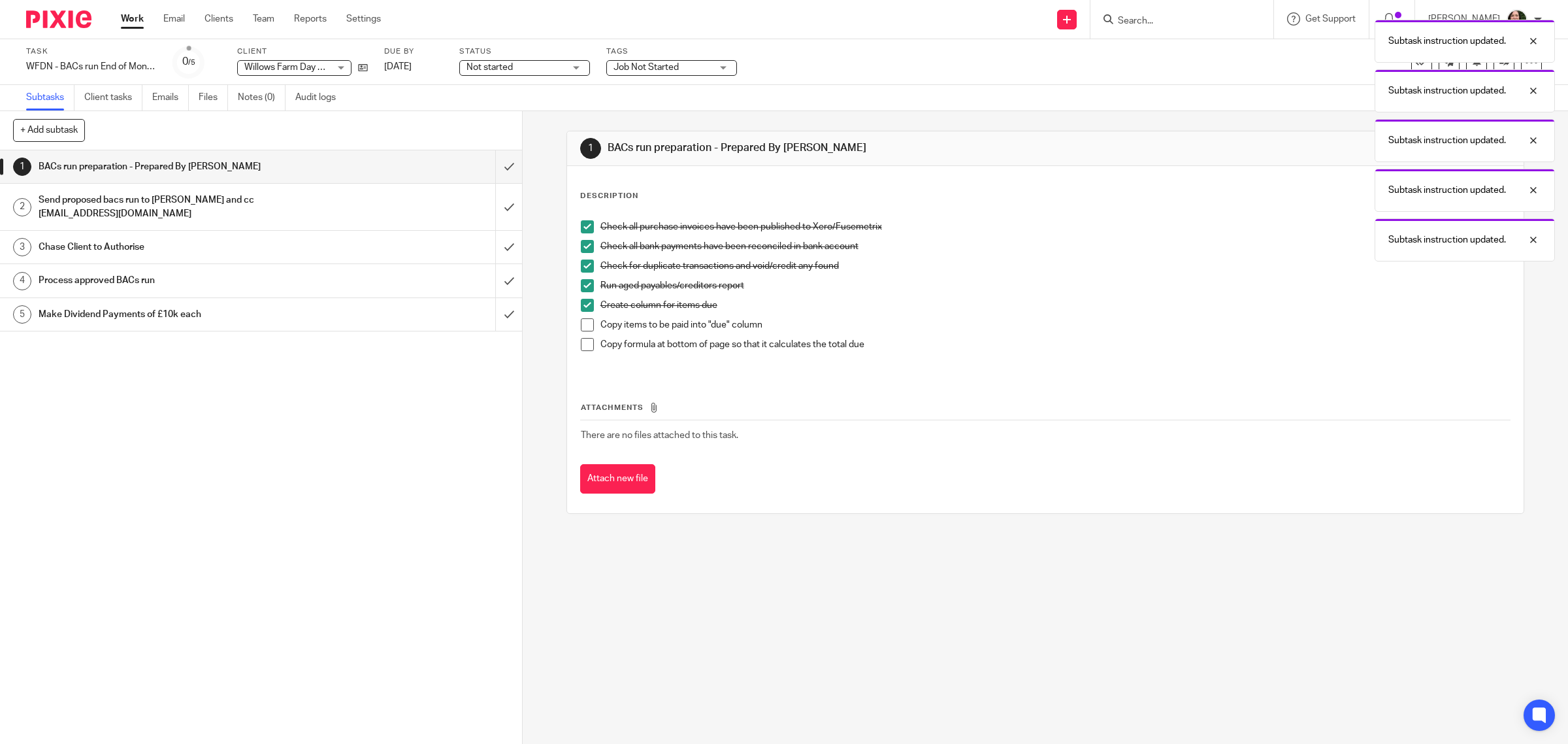
click at [587, 323] on span at bounding box center [587, 325] width 13 height 13
click at [585, 347] on span at bounding box center [587, 345] width 13 height 13
click at [491, 162] on input "submit" at bounding box center [261, 167] width 522 height 33
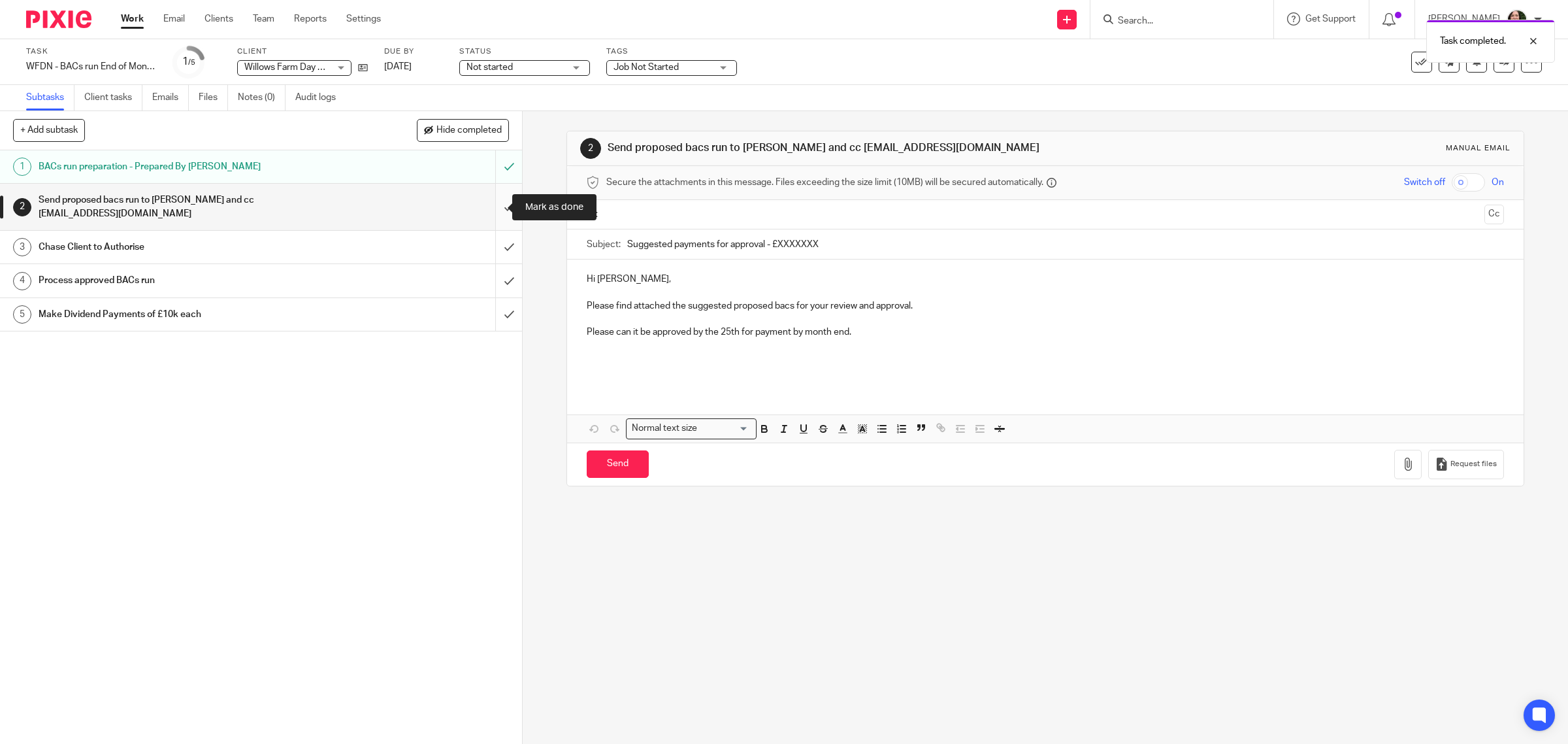
click at [488, 208] on input "submit" at bounding box center [261, 207] width 522 height 46
